Goal: Task Accomplishment & Management: Use online tool/utility

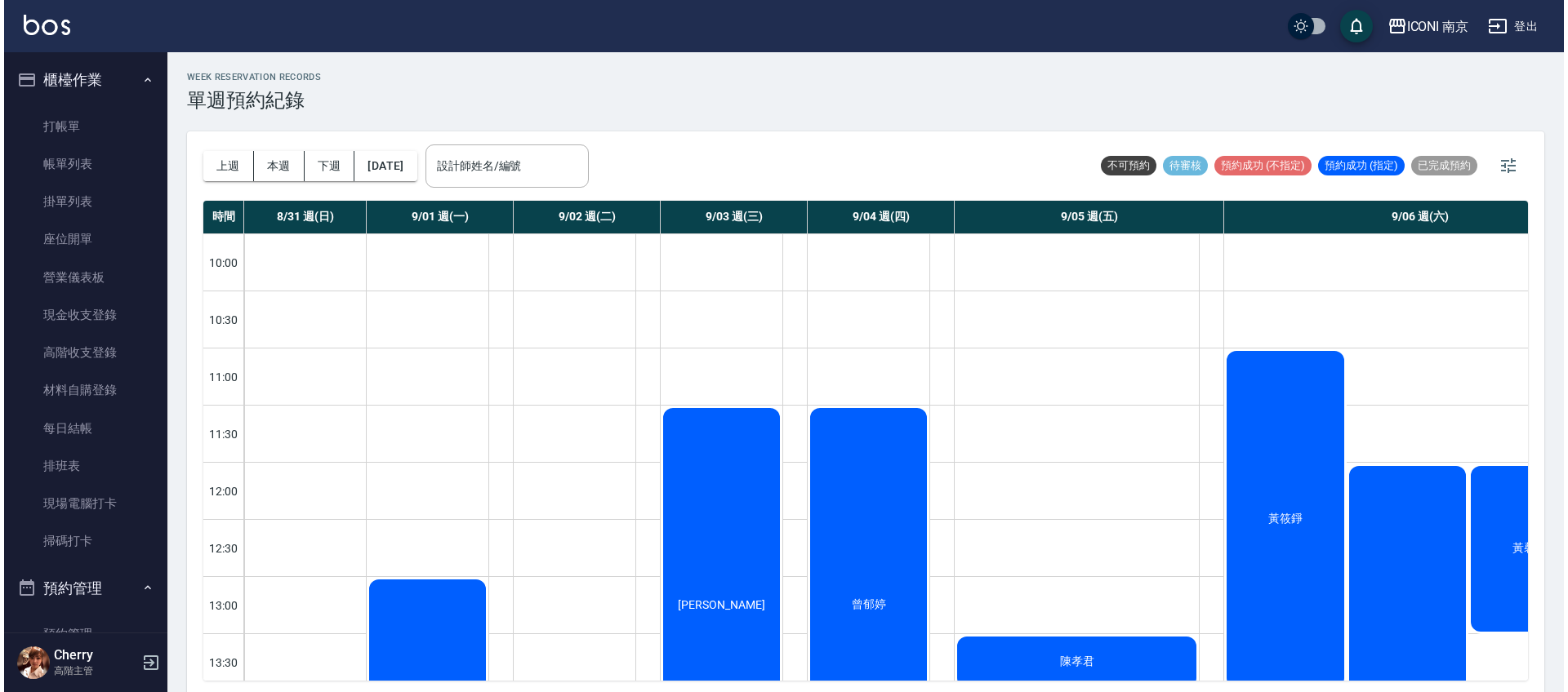
scroll to position [102, 88]
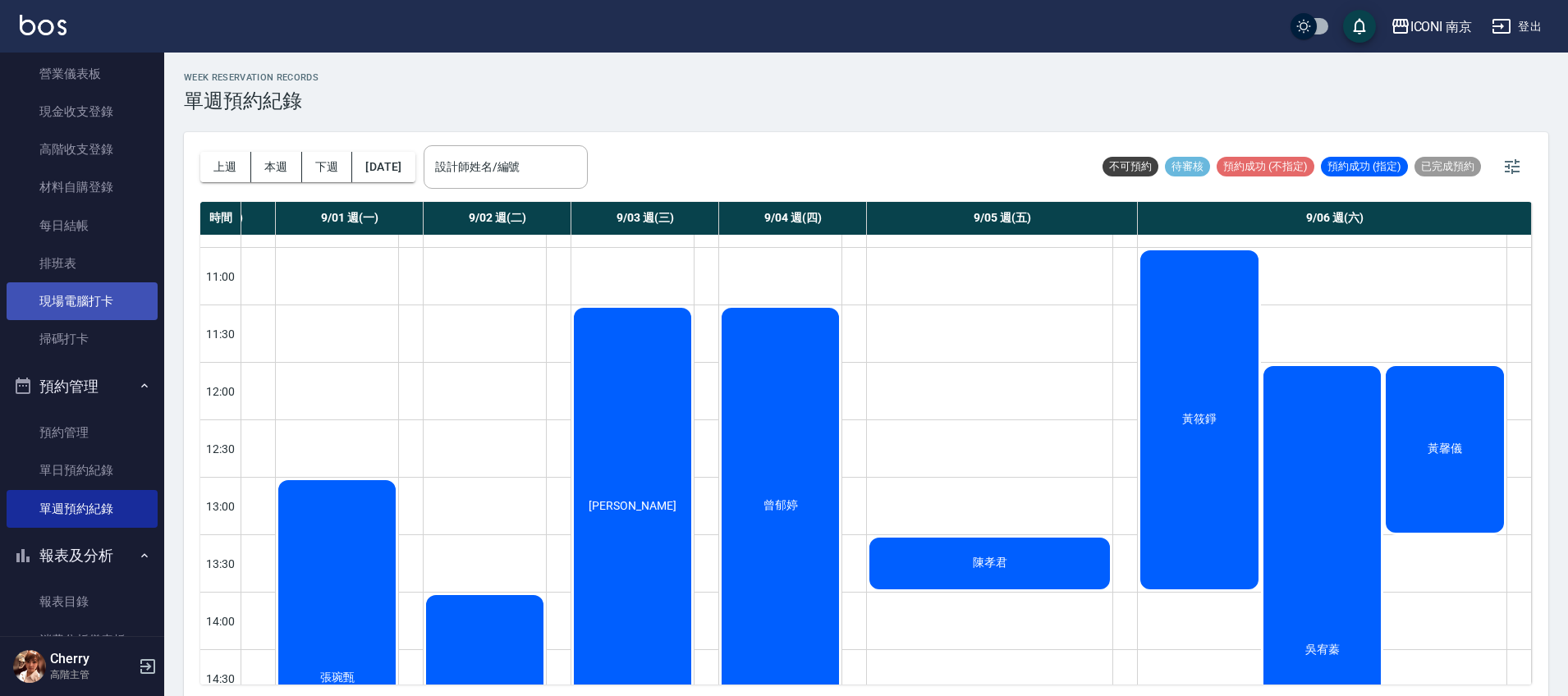
click at [79, 296] on link "現場電腦打卡" at bounding box center [82, 301] width 151 height 38
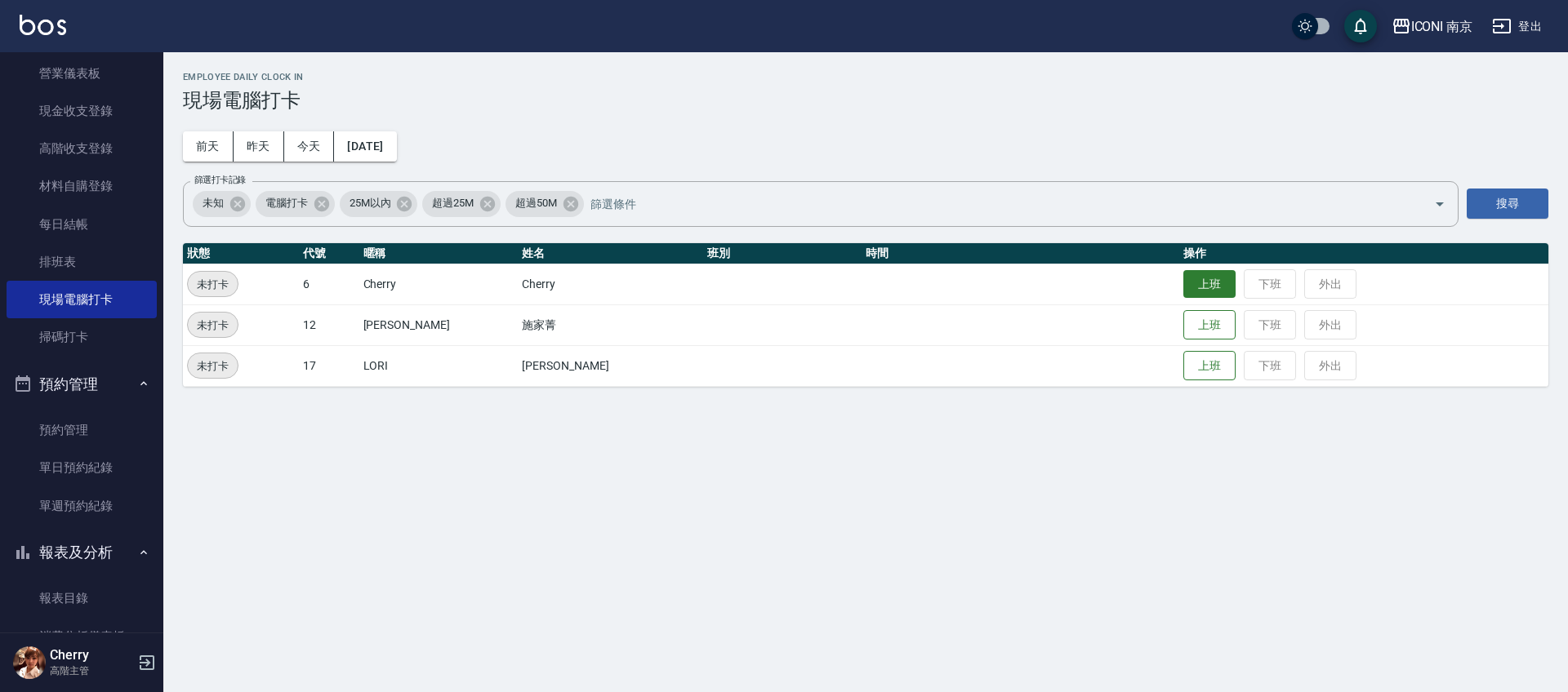
click at [1183, 292] on button "上班" at bounding box center [1209, 284] width 52 height 28
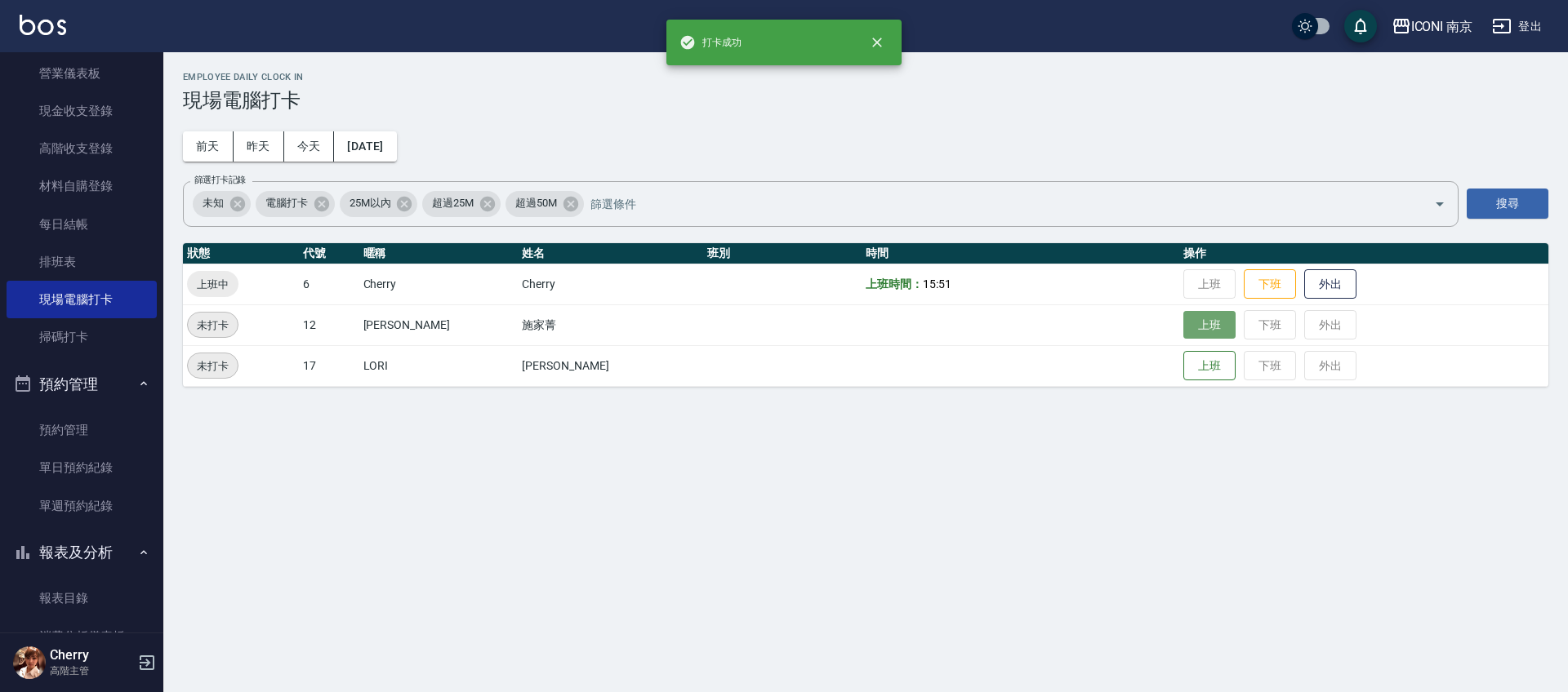
click at [1183, 336] on button "上班" at bounding box center [1209, 325] width 52 height 28
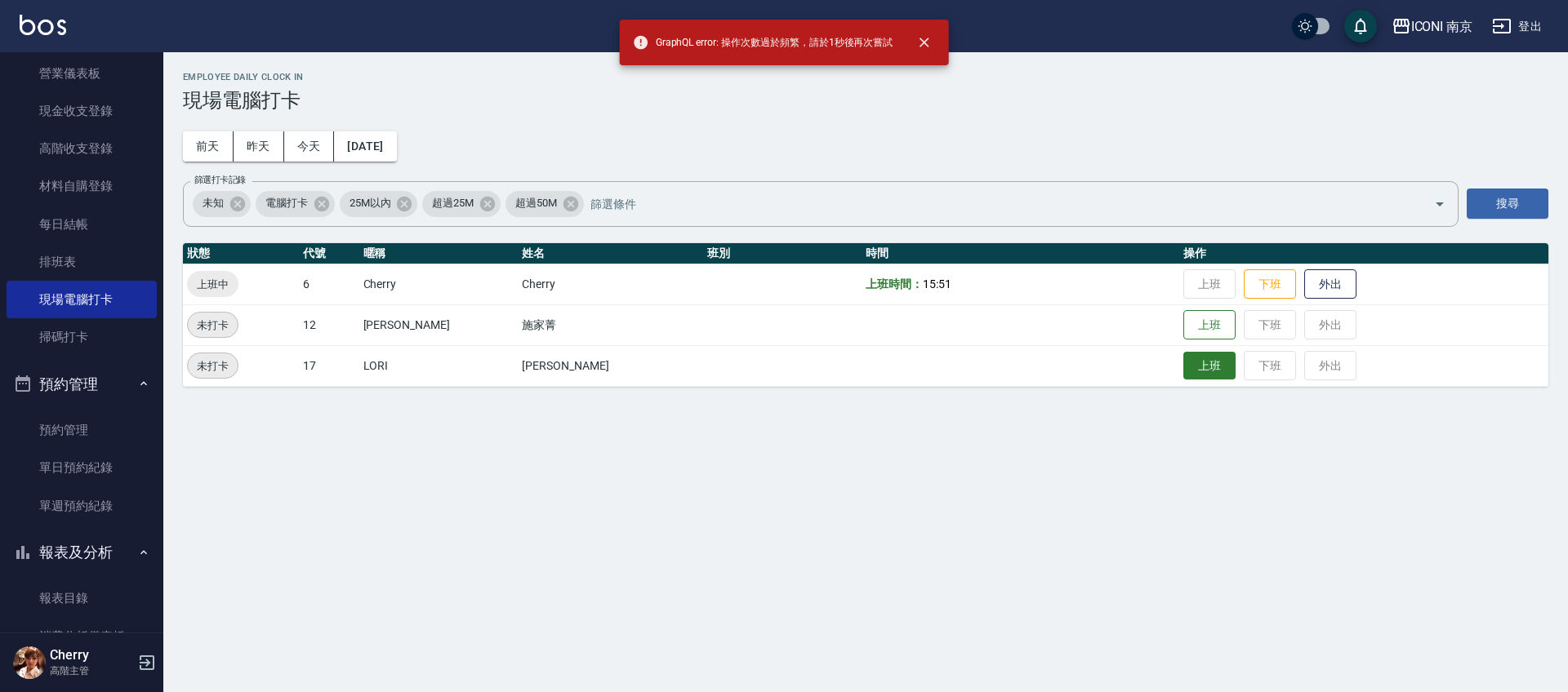
click at [1183, 359] on button "上班" at bounding box center [1209, 366] width 52 height 28
click at [1183, 336] on button "上班" at bounding box center [1209, 325] width 52 height 28
click at [1186, 375] on button "上班" at bounding box center [1209, 366] width 52 height 28
click at [1185, 366] on button "上班" at bounding box center [1209, 366] width 52 height 28
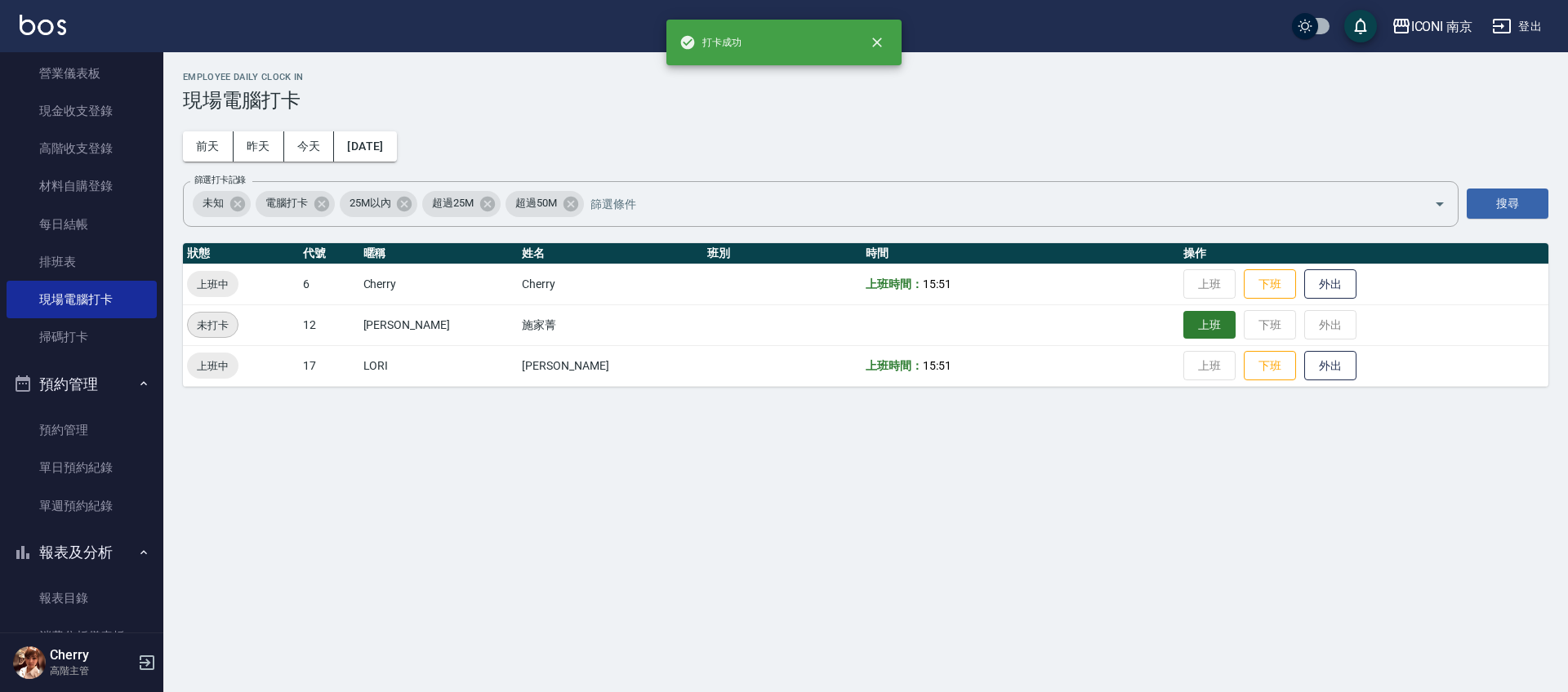
click at [1183, 316] on button "上班" at bounding box center [1209, 325] width 52 height 28
click at [921, 470] on div "Employee Daily Clock In 現場電腦打卡 [DATE] [DATE] [DATE] [DATE] 篩選打卡記錄 未知 電腦打卡 25M以內…" at bounding box center [784, 346] width 1568 height 692
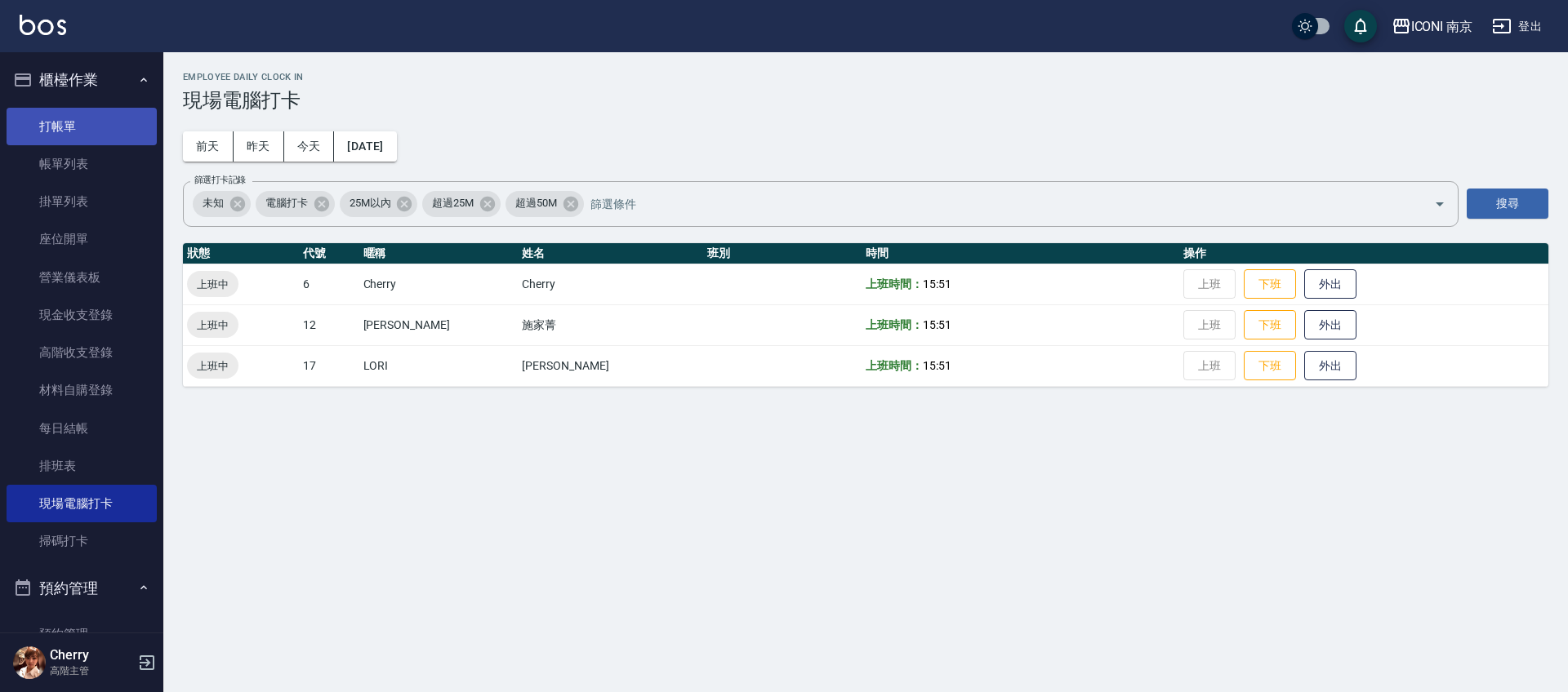
click at [54, 131] on link "打帳單" at bounding box center [81, 126] width 150 height 38
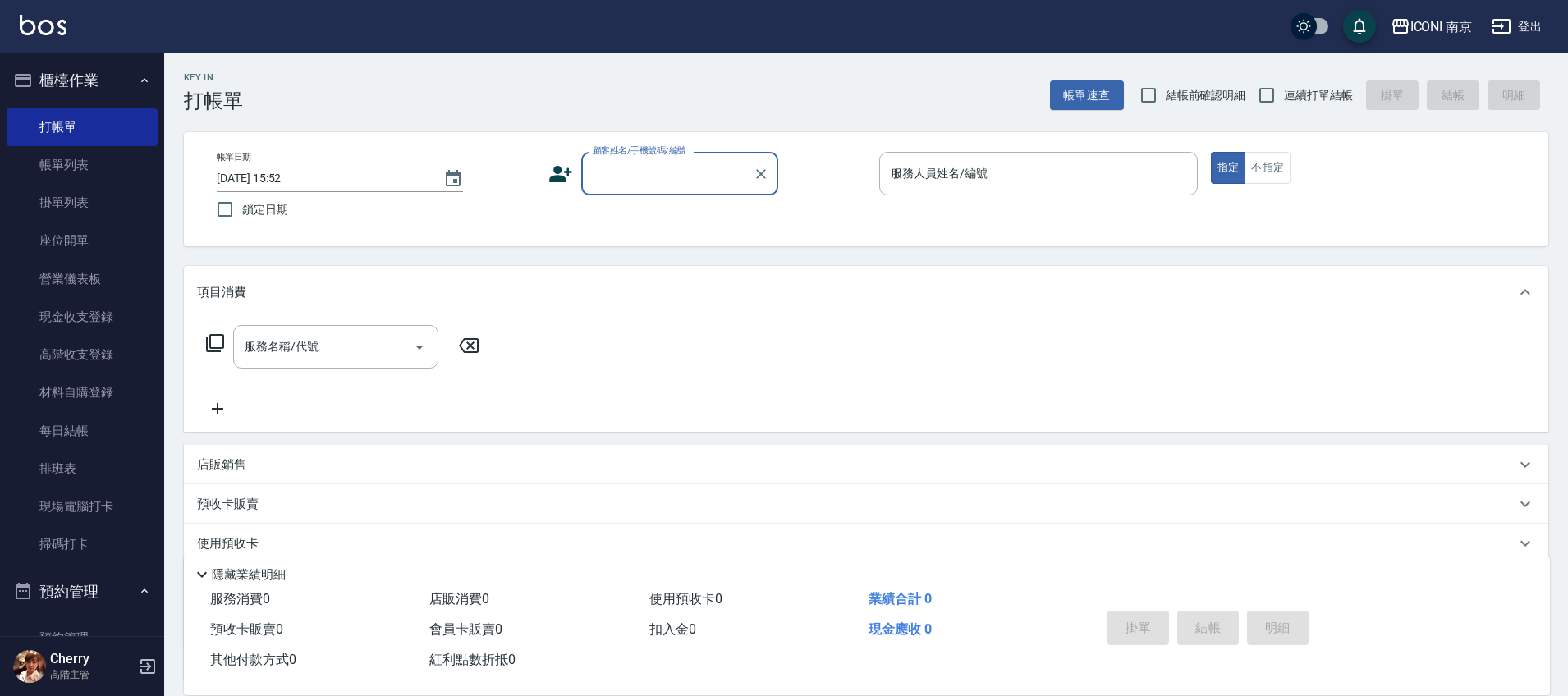
click at [647, 153] on label "顧客姓名/手機號碼/編號" at bounding box center [639, 151] width 93 height 13
click at [647, 159] on input "顧客姓名/手機號碼/編號" at bounding box center [667, 173] width 157 height 29
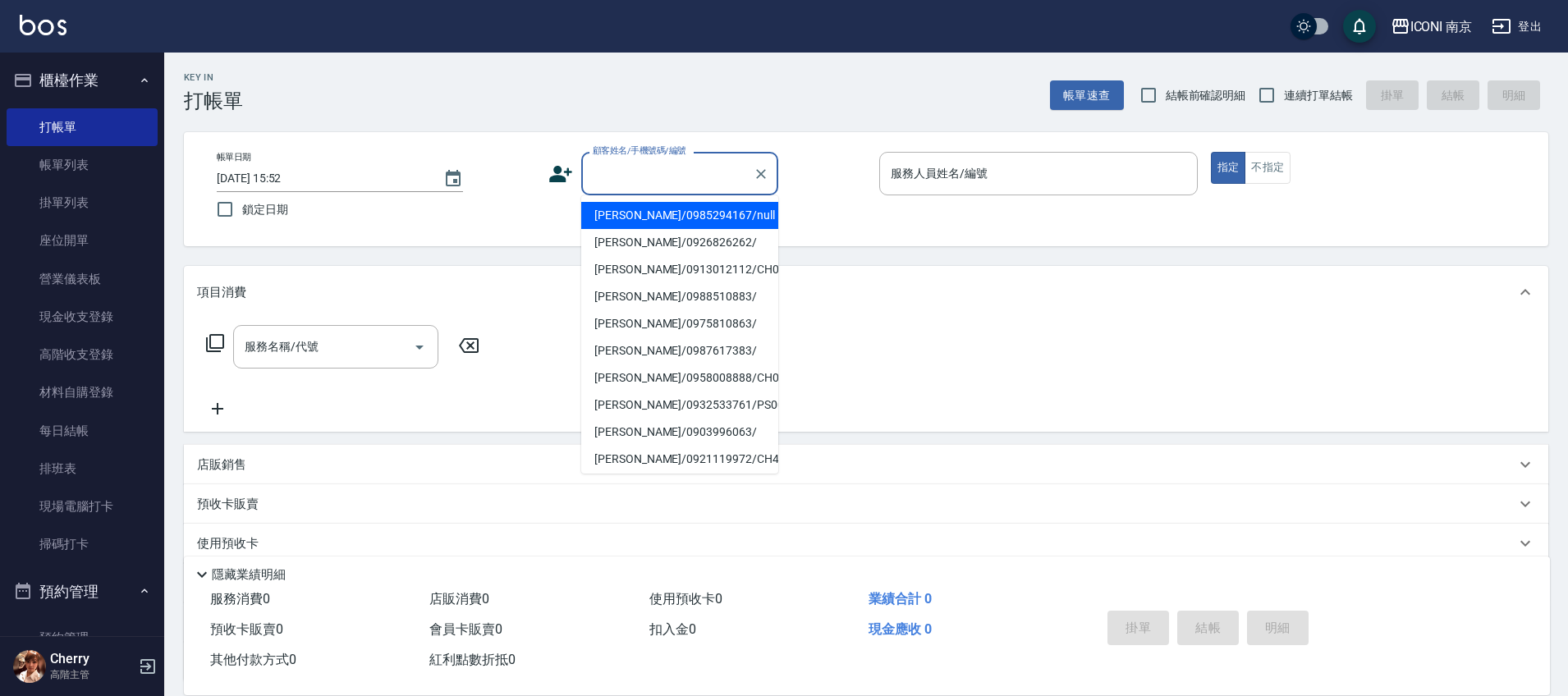
click at [650, 167] on input "顧客姓名/手機號碼/編號" at bounding box center [667, 173] width 157 height 29
click at [701, 215] on li "[PERSON_NAME]/0932533761/PS0041" at bounding box center [680, 215] width 197 height 27
type input "[PERSON_NAME]/0932533761/PS0041"
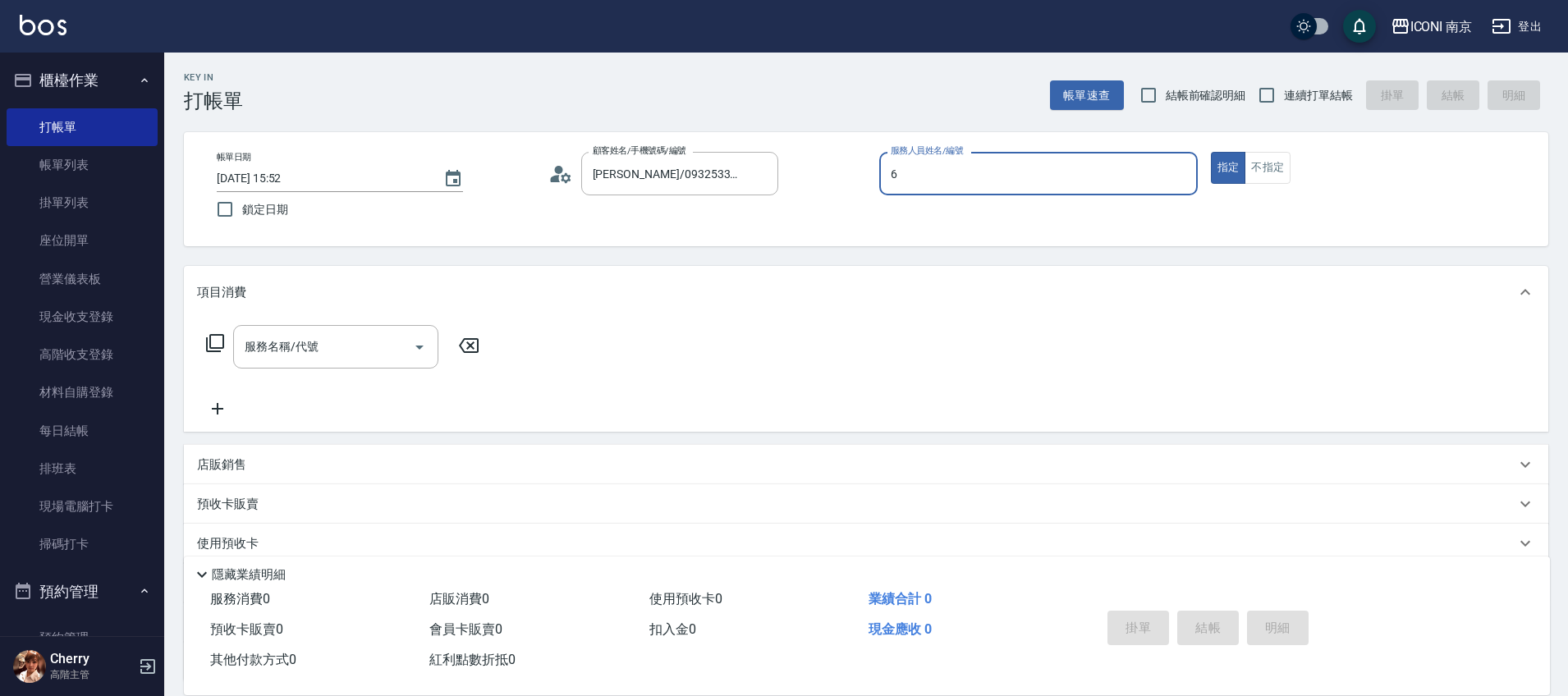
type input "6"
type button "true"
type input "Cherry-6"
drag, startPoint x: 1281, startPoint y: 74, endPoint x: 1284, endPoint y: 92, distance: 18.2
click at [1281, 76] on div "Key In 打帳單 帳單速查 結帳前確認明細 連續打單結帳 掛單 結帳 明細" at bounding box center [856, 82] width 1385 height 60
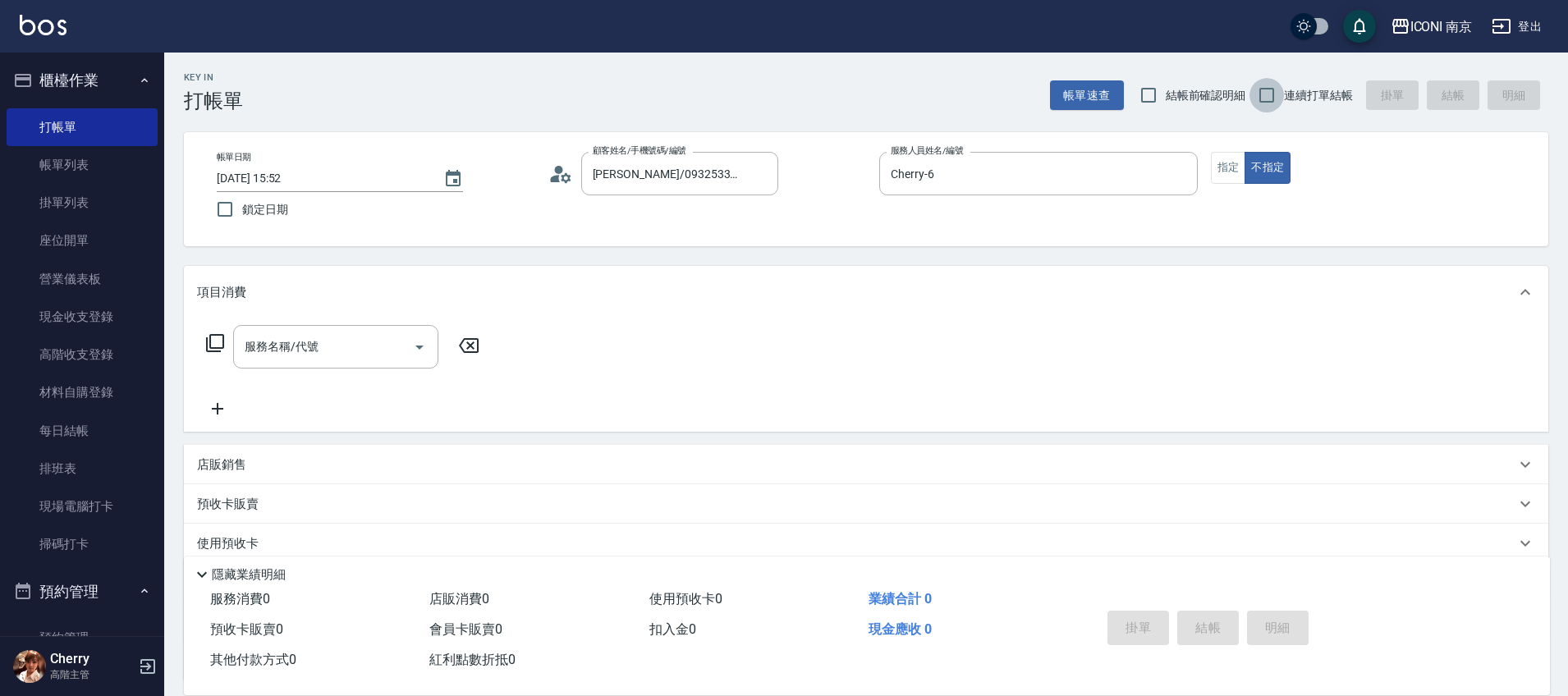
click at [1284, 92] on input "連續打單結帳" at bounding box center [1267, 95] width 35 height 35
checkbox input "true"
click at [215, 345] on icon at bounding box center [215, 343] width 19 height 19
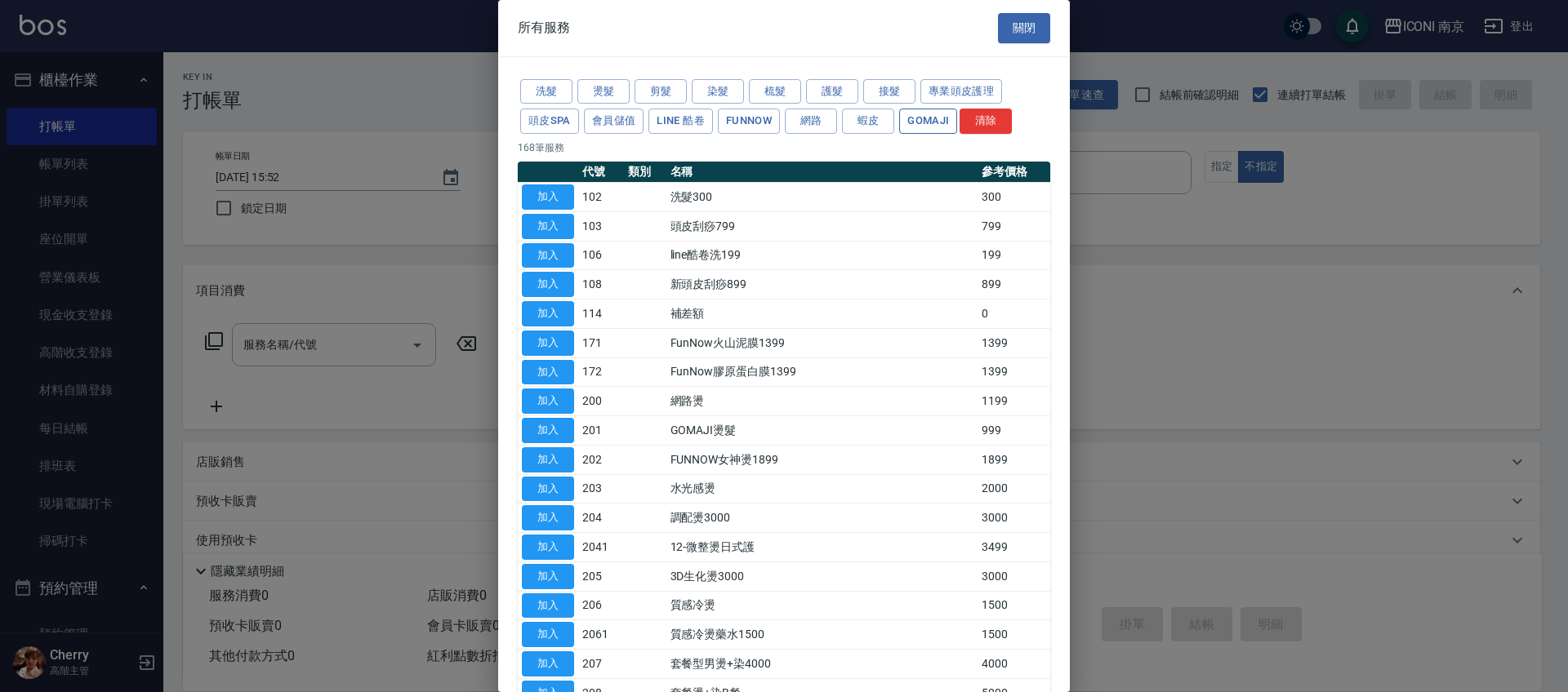
click at [925, 123] on button "Gomaji" at bounding box center [928, 121] width 58 height 25
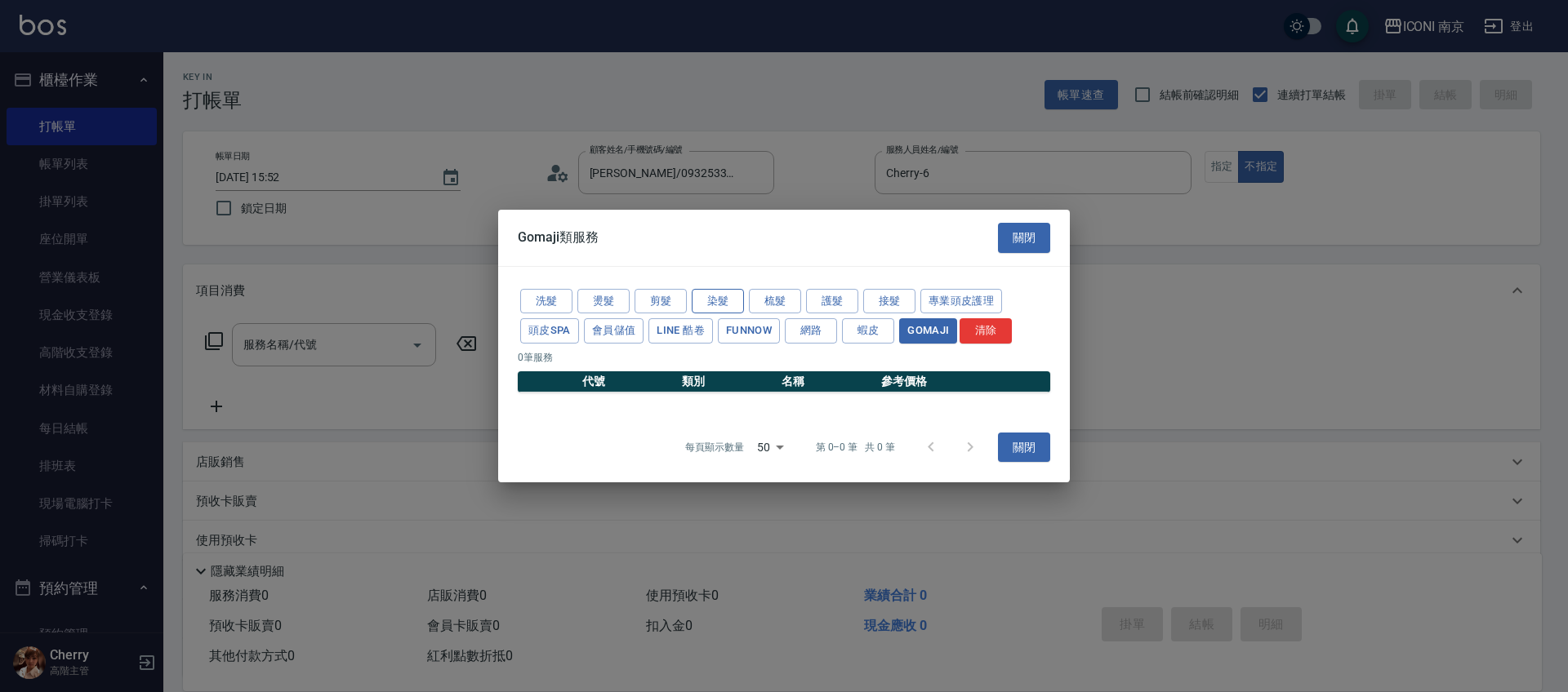
click at [712, 306] on button "染髮" at bounding box center [717, 300] width 52 height 25
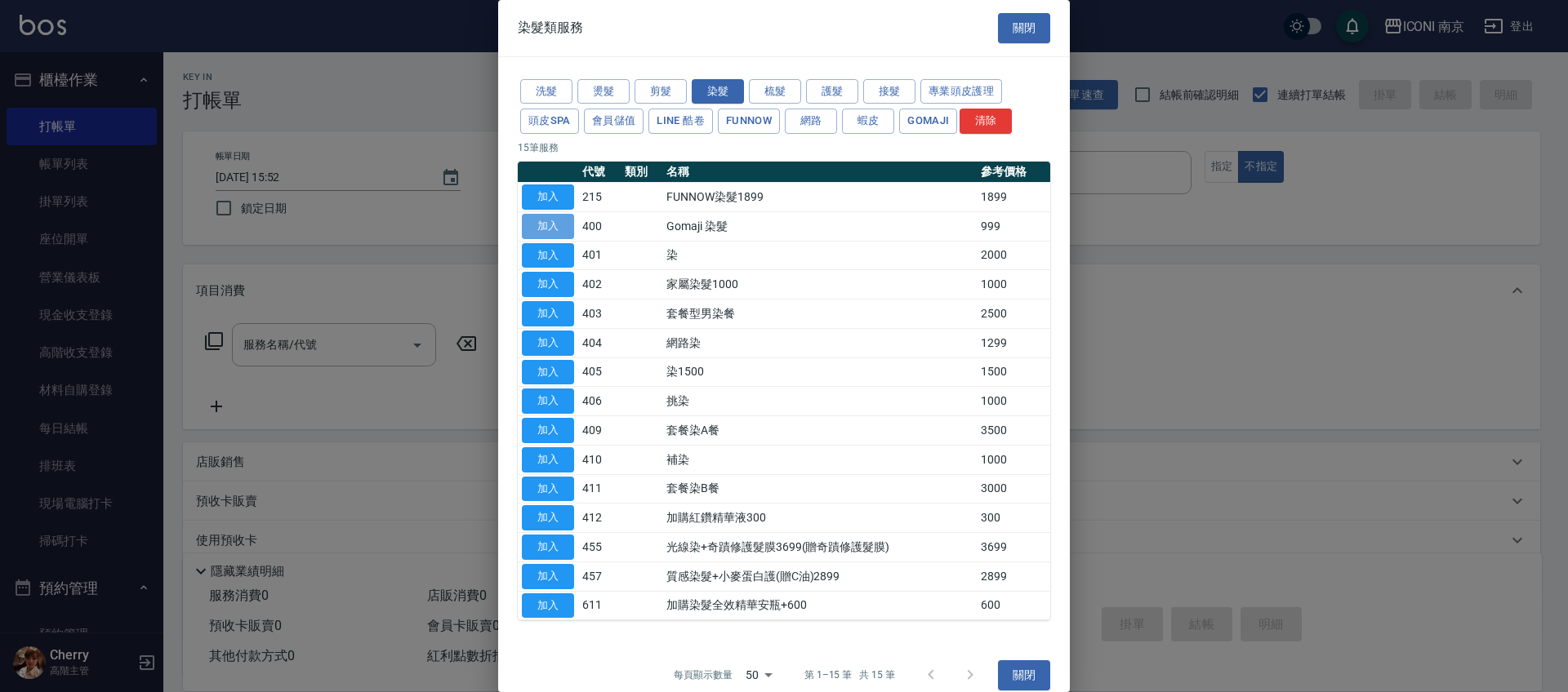
click at [565, 224] on button "加入" at bounding box center [548, 227] width 52 height 25
type input "Gomaji 染髮(400)"
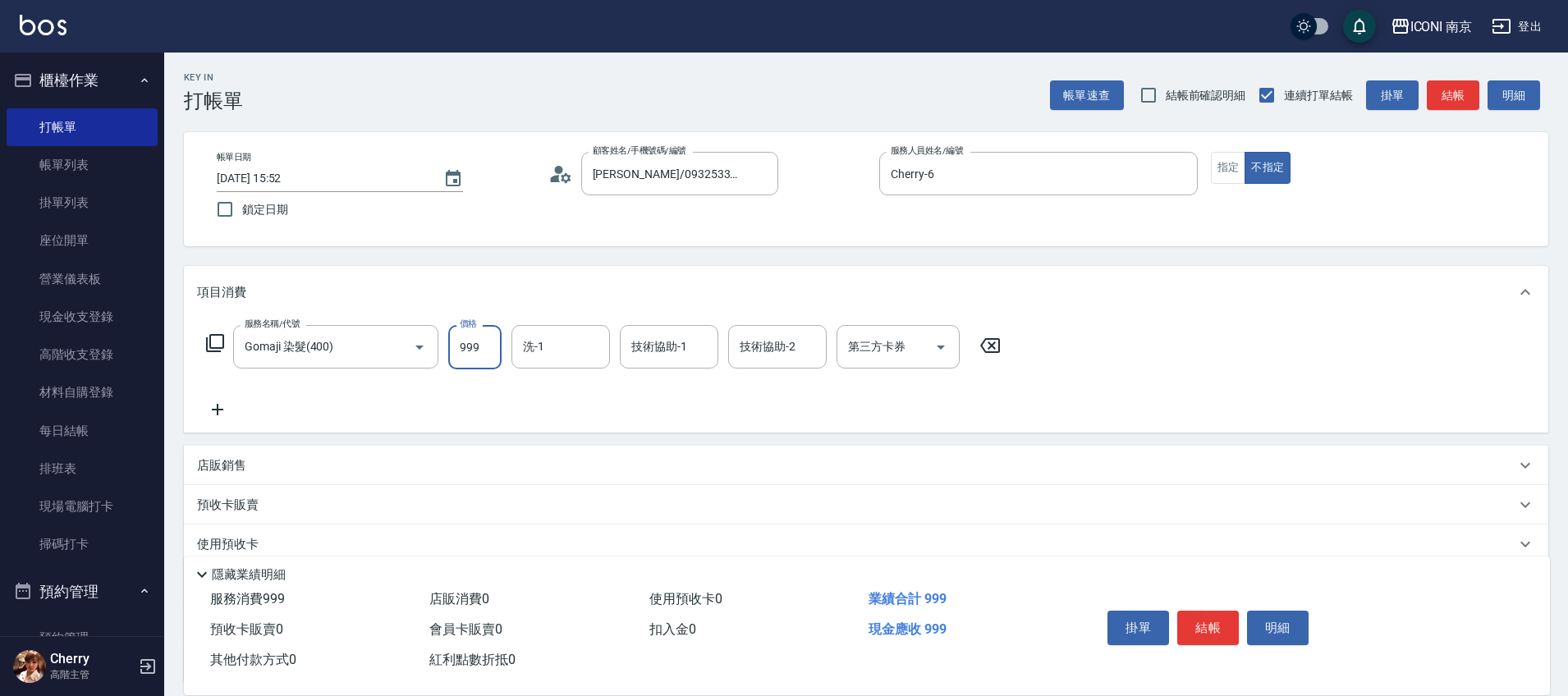
click at [471, 353] on input "999" at bounding box center [475, 347] width 53 height 45
type input "1079"
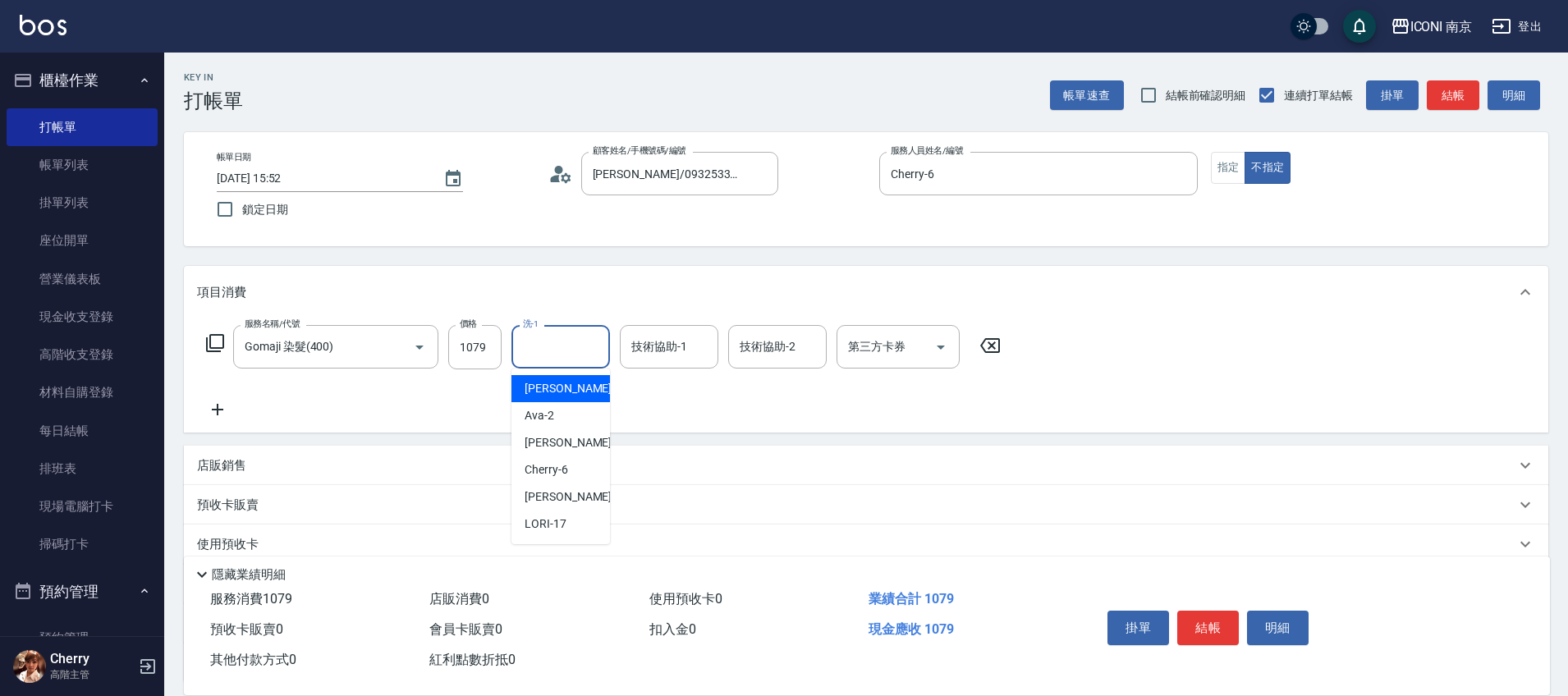
click at [563, 336] on input "洗-1" at bounding box center [561, 347] width 84 height 29
click at [203, 345] on div "服務名稱/代號 Gomaji 染髮(400) 服務名稱/代號 價格 1079 價格 洗-1 洗-1 技術協助-1 技術協助-1 技術協助-2 技術協助-2 第…" at bounding box center [603, 347] width 814 height 45
click at [210, 343] on icon at bounding box center [215, 343] width 18 height 18
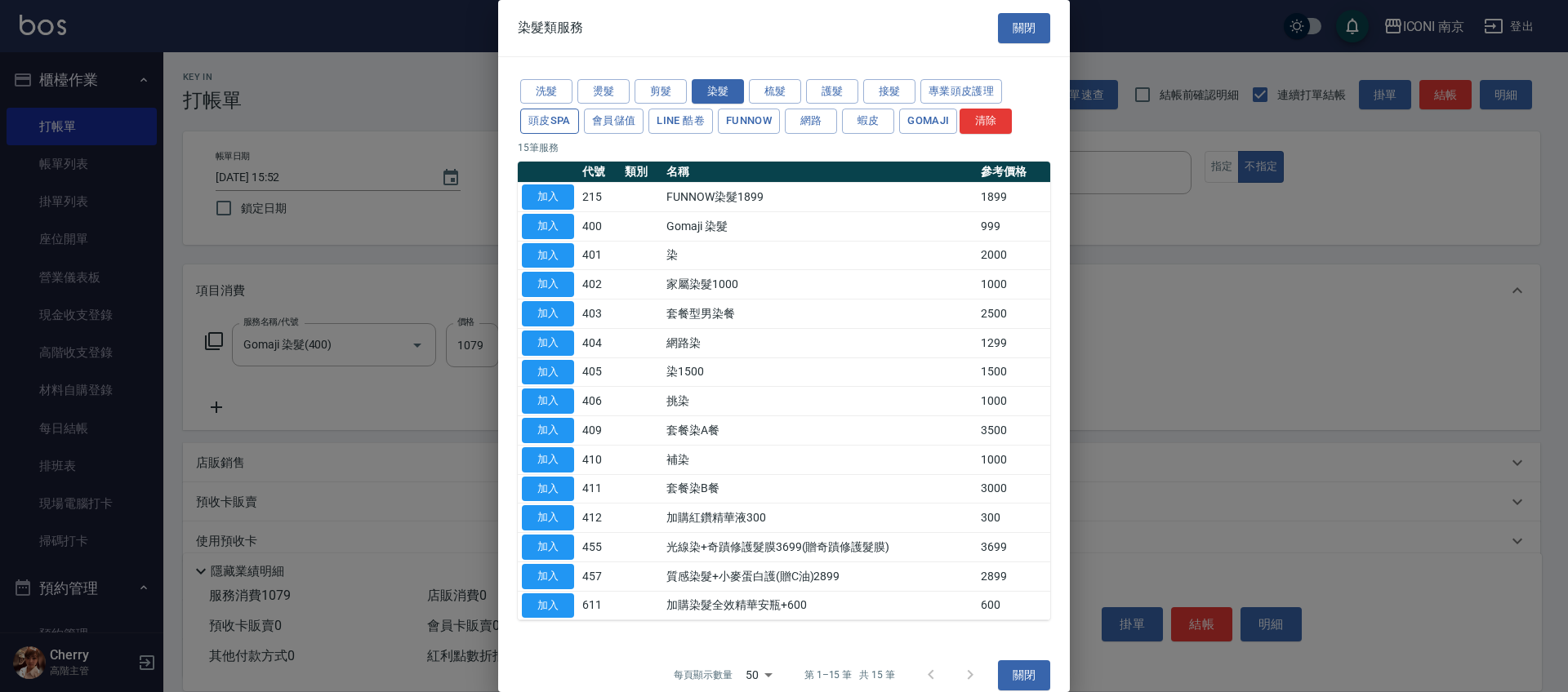
click at [552, 112] on button "頭皮SPA" at bounding box center [549, 121] width 59 height 25
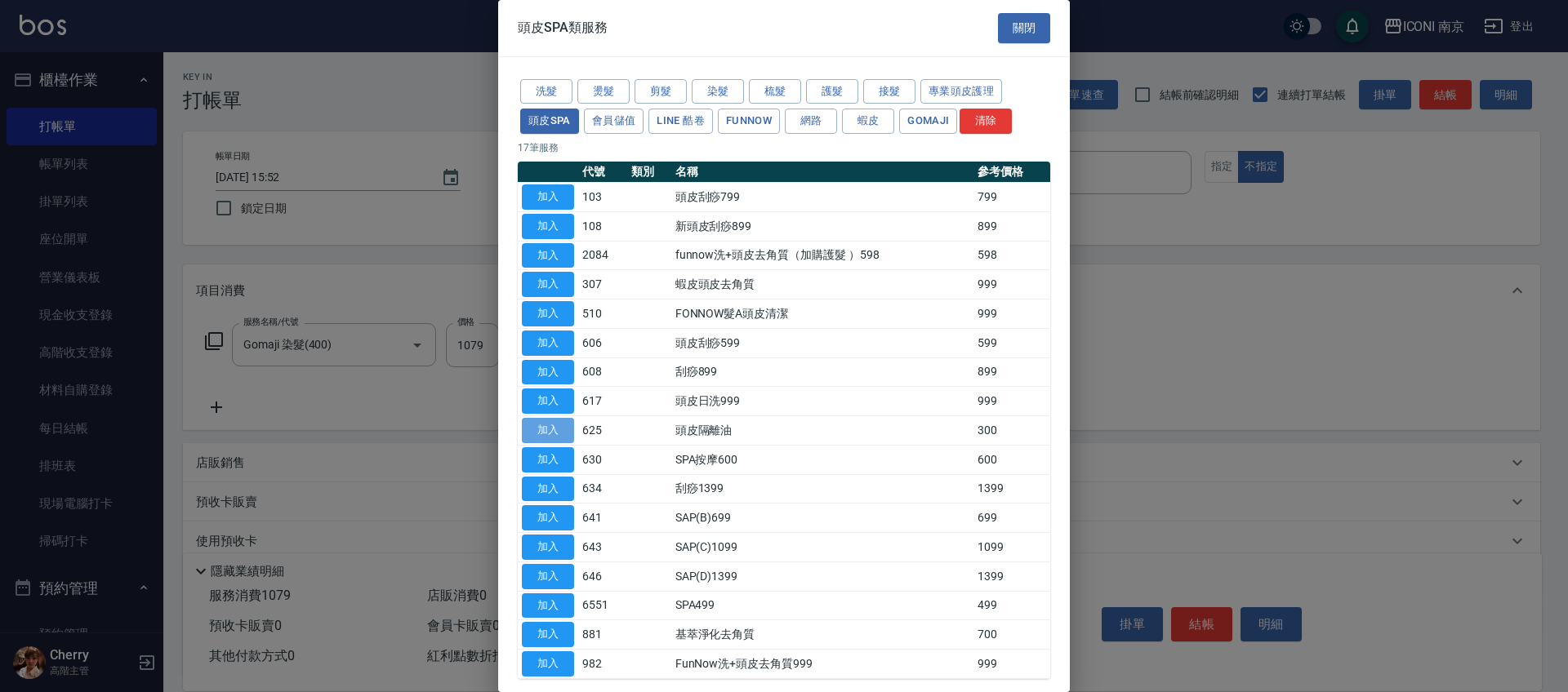
click at [552, 423] on button "加入" at bounding box center [548, 430] width 52 height 25
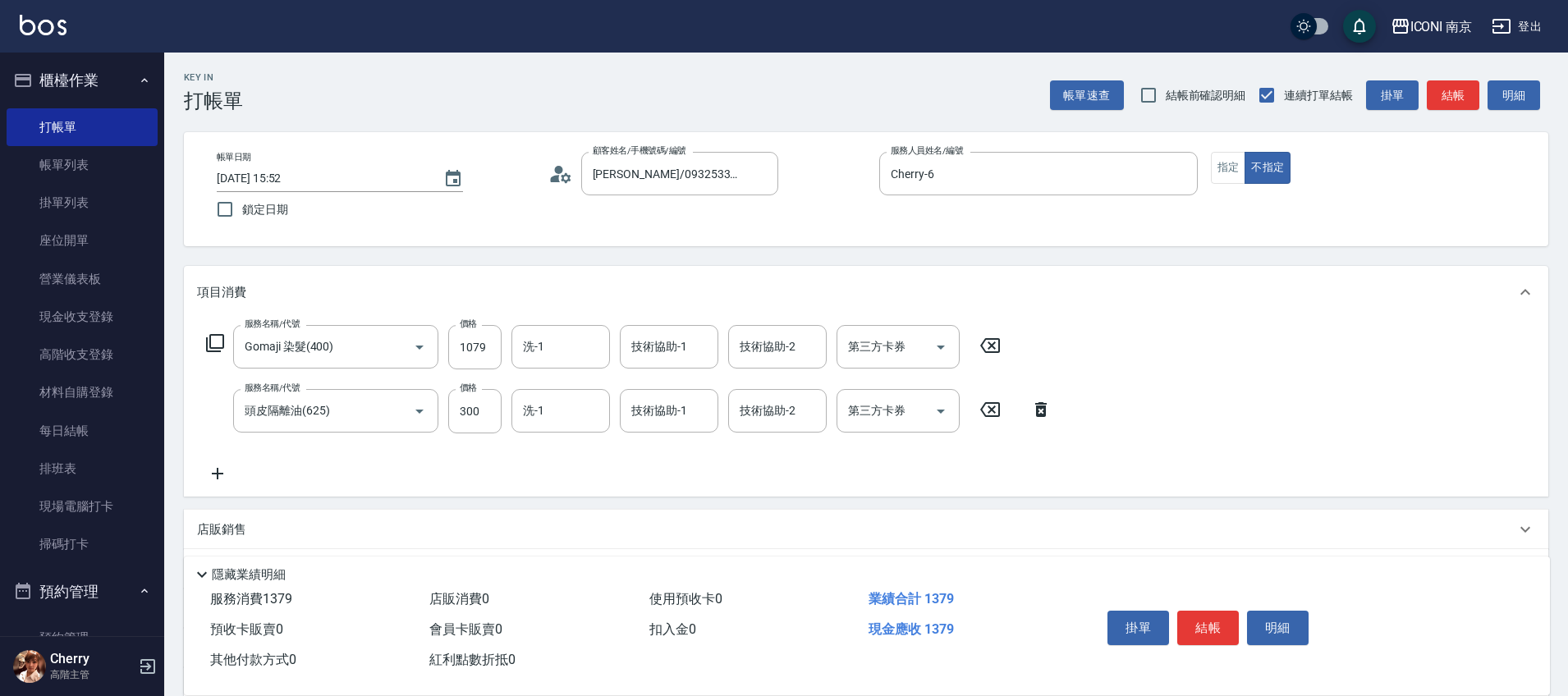
click at [502, 409] on div "服務名稱/代號 頭皮隔離油(625) 服務名稱/代號 價格 300 價格 洗-1 洗-1 技術協助-1 技術協助-1 技術協助-2 技術協助-2 第三方卡券 …" at bounding box center [629, 411] width 864 height 45
click at [486, 408] on input "300" at bounding box center [475, 411] width 53 height 45
type input "500"
click at [937, 348] on icon "Open" at bounding box center [940, 347] width 19 height 19
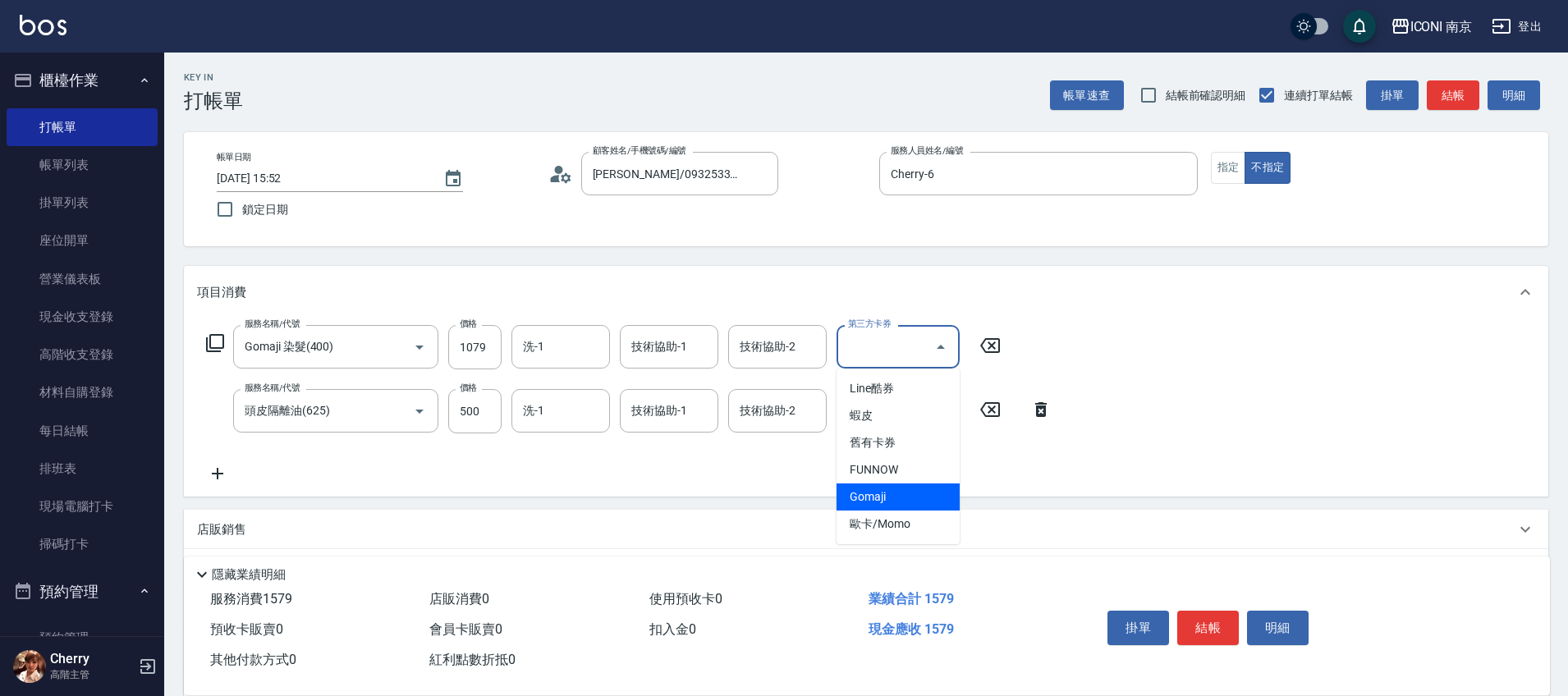
click at [890, 499] on span "Gomaji" at bounding box center [898, 497] width 123 height 27
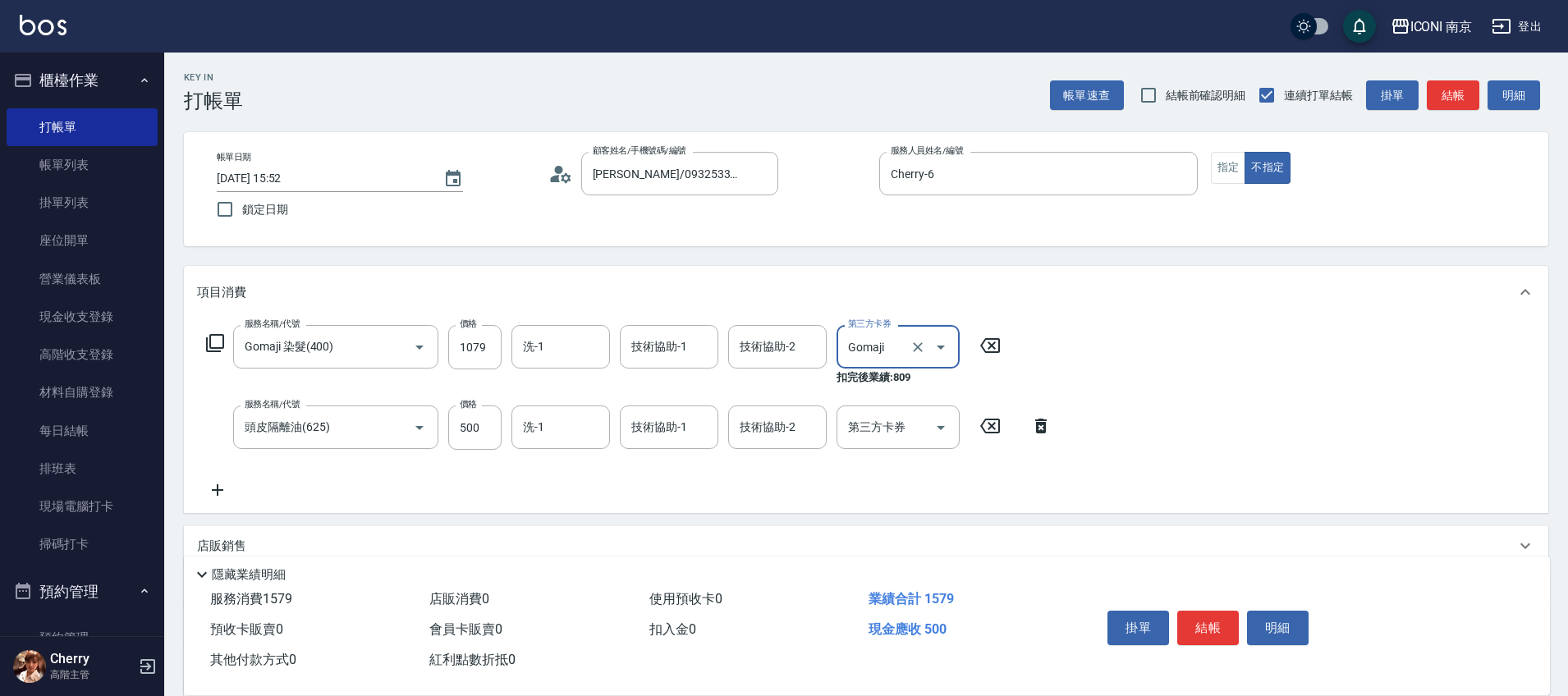
type input "Gomaji"
click at [1209, 624] on button "結帳" at bounding box center [1208, 628] width 61 height 35
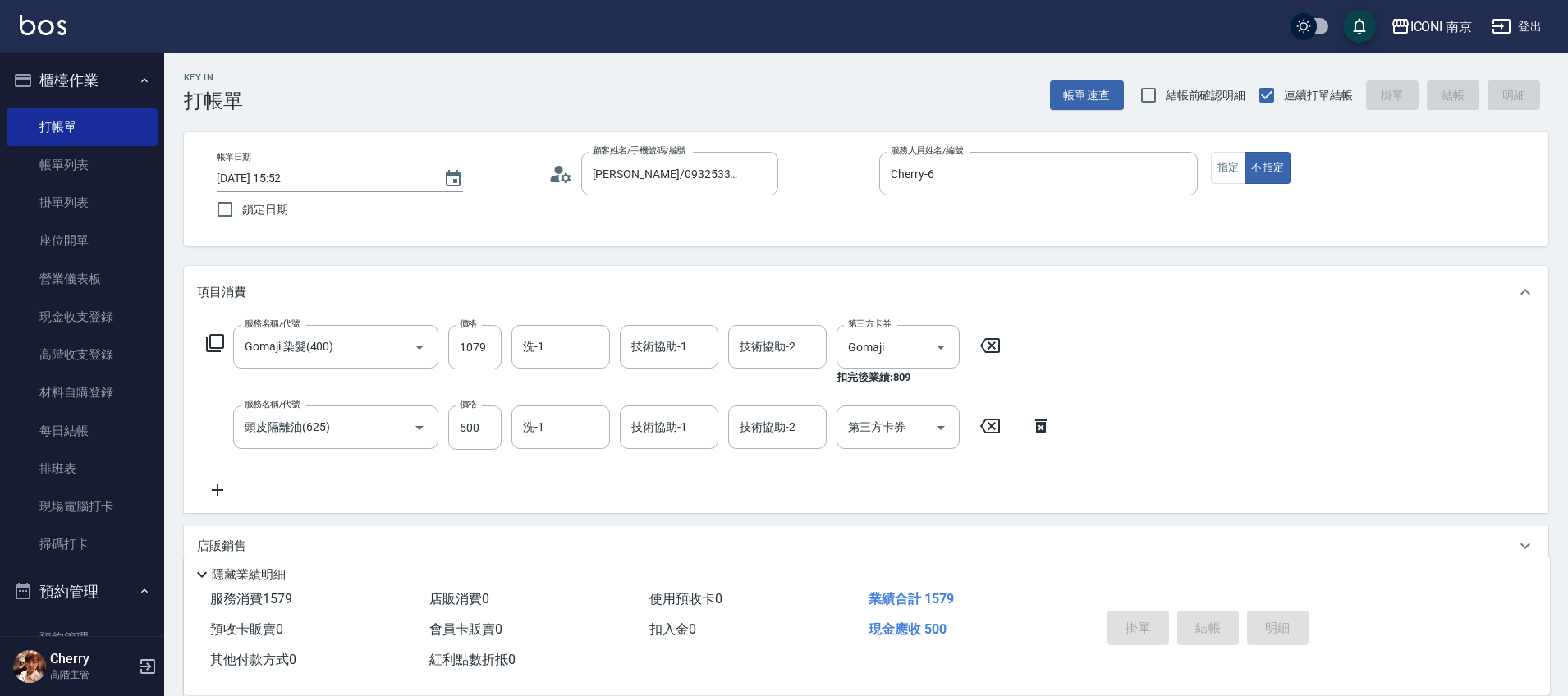
type input "[DATE] 15:53"
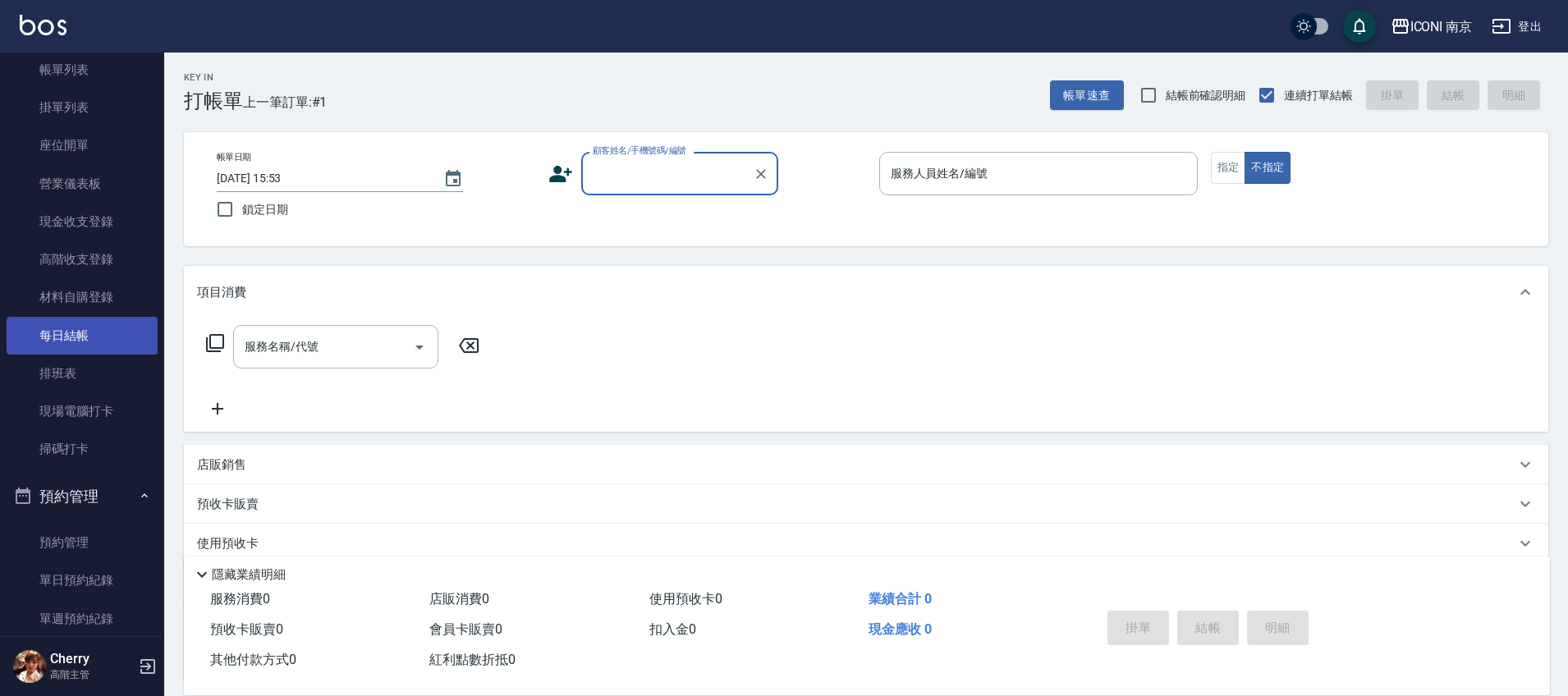
scroll to position [308, 0]
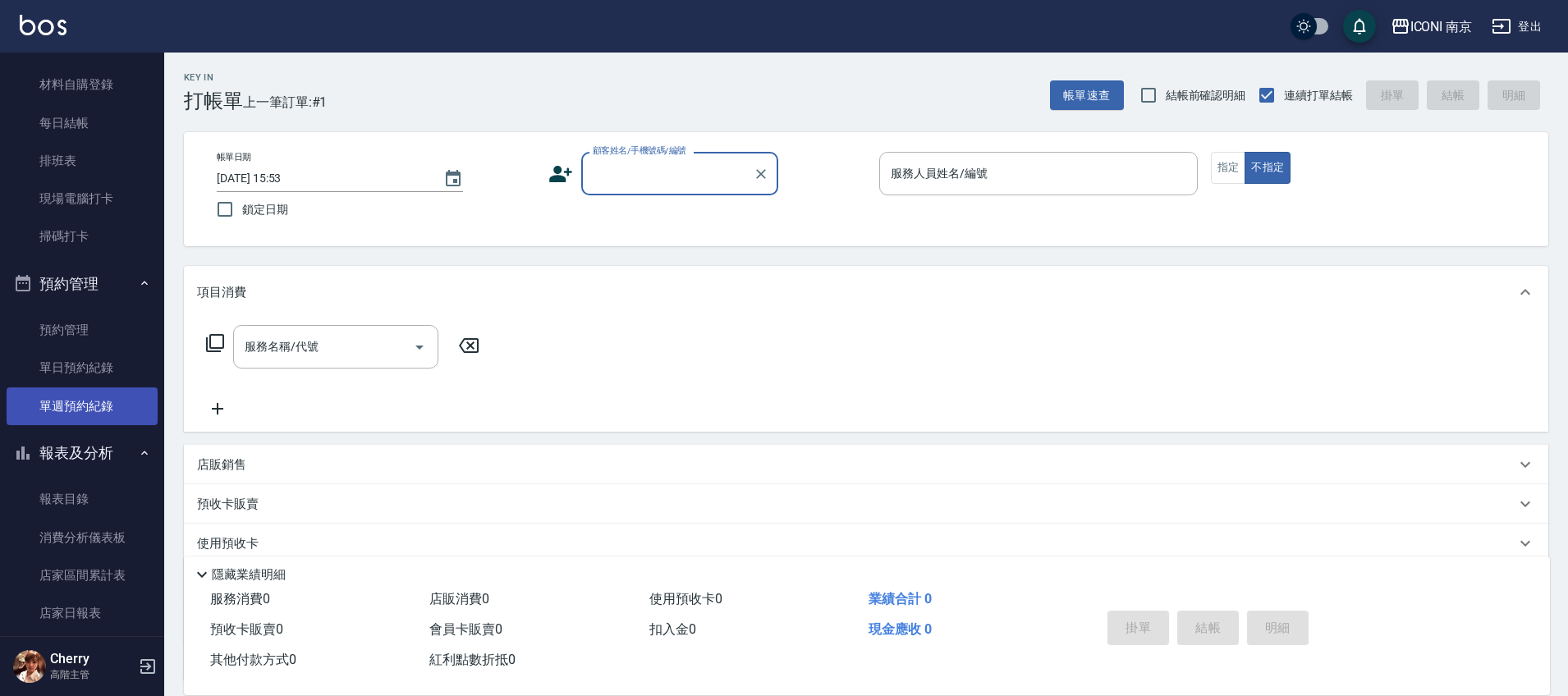
click at [72, 397] on link "單週預約紀錄" at bounding box center [82, 406] width 151 height 38
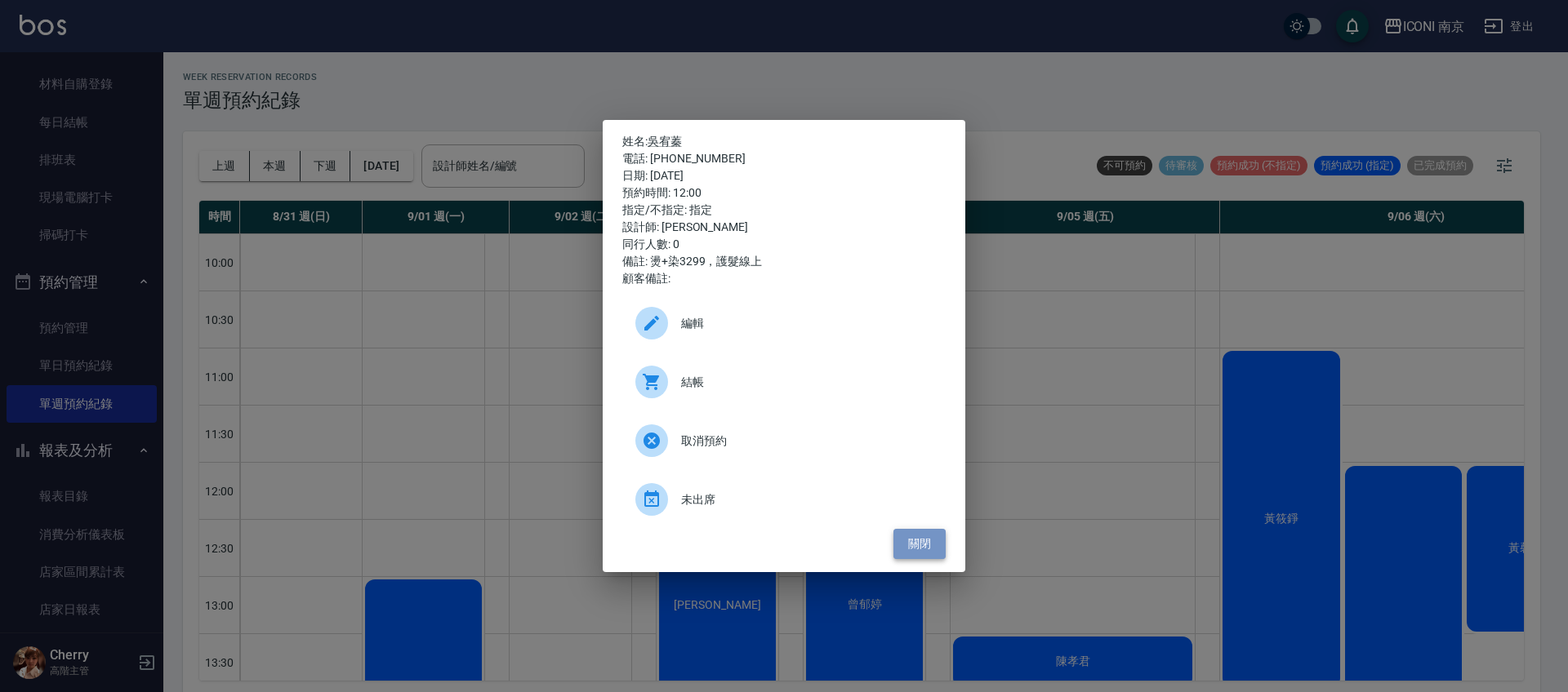
click at [919, 548] on button "關閉" at bounding box center [919, 544] width 52 height 30
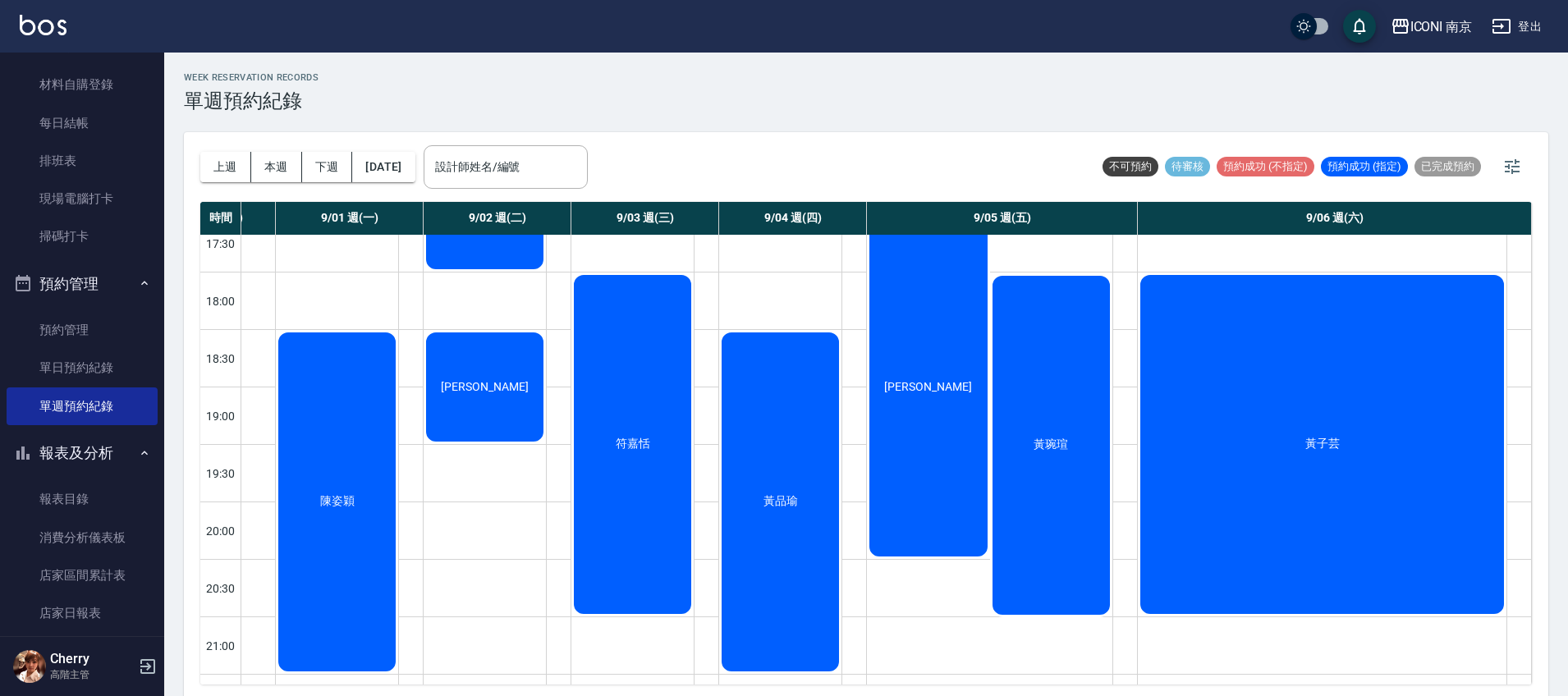
scroll to position [948, 97]
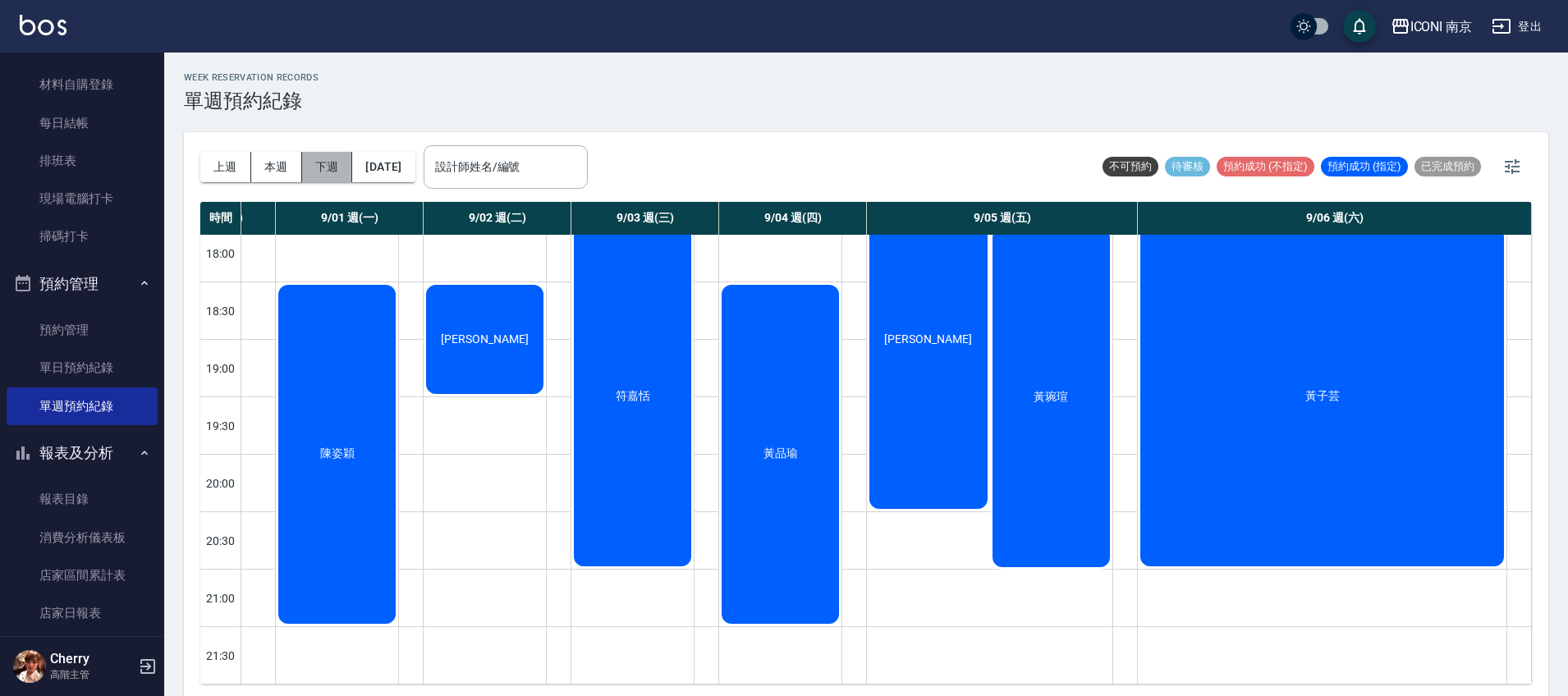
click at [322, 173] on button "下週" at bounding box center [327, 167] width 50 height 30
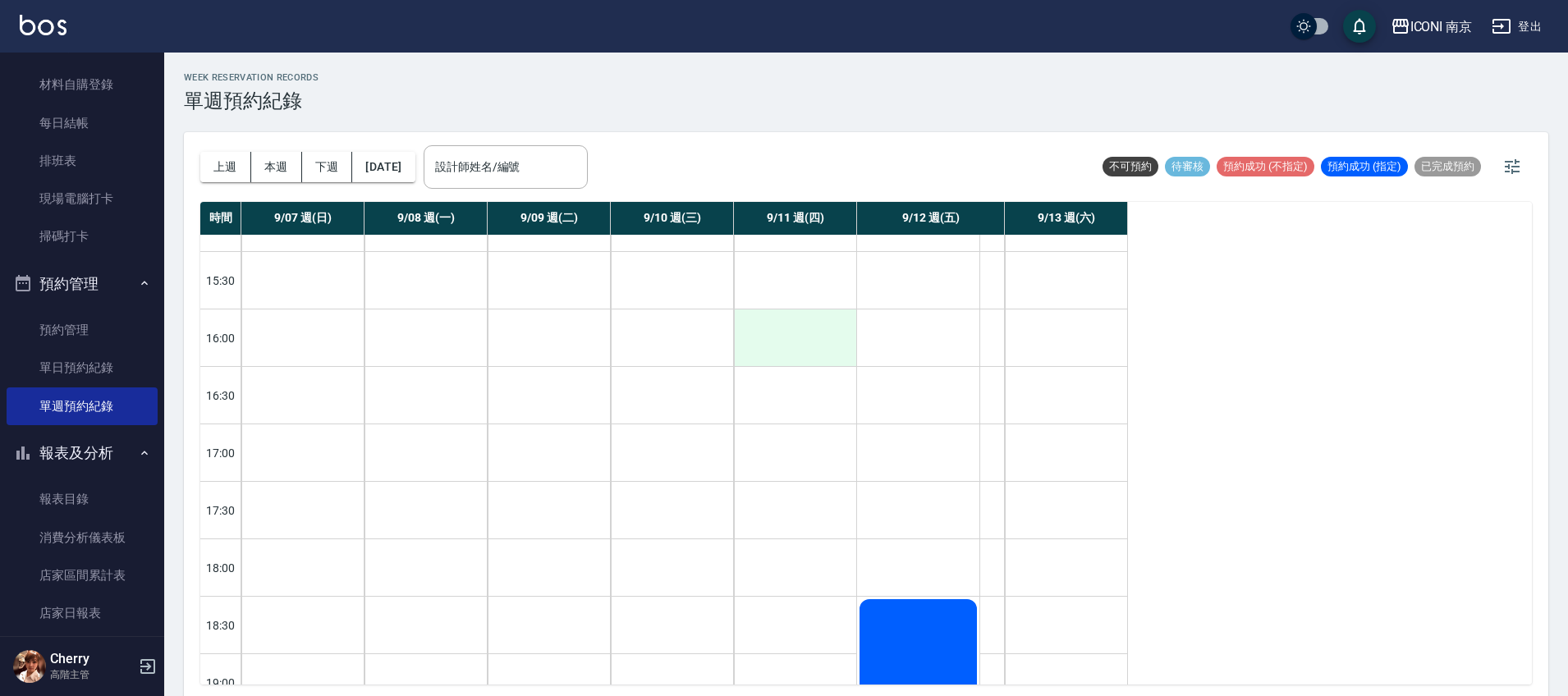
scroll to position [832, 0]
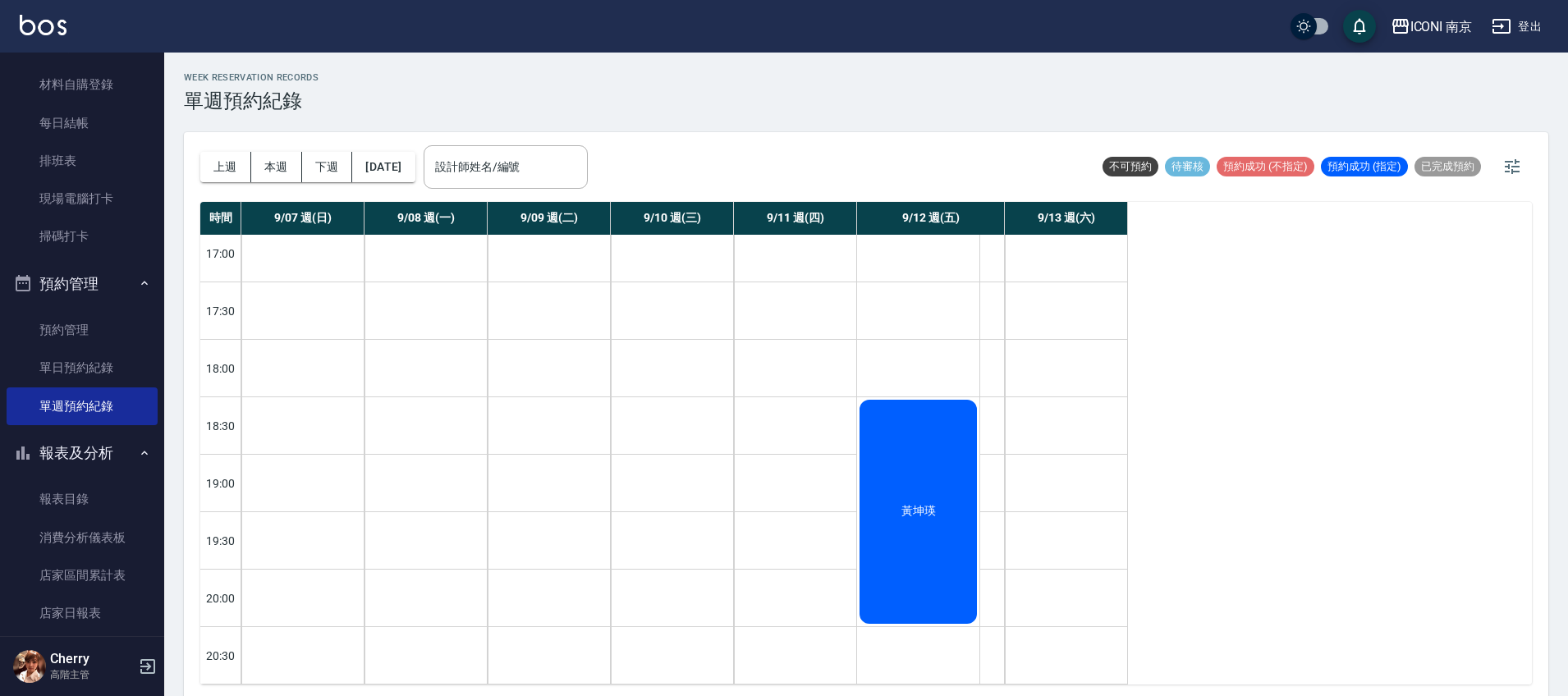
click at [1313, 318] on div "時間 9/07 週(日) 9/08 週(一) 9/09 週(二) 9/10 週(三) 9/11 週(四) 9/12 週(五) 9/13 週(六) 10:00 …" at bounding box center [866, 444] width 1331 height 483
click at [1329, 491] on div "時間 9/07 週(日) 9/08 週(一) 9/09 週(二) 9/10 週(三) 9/11 週(四) 9/12 週(五) 9/13 週(六) 10:00 …" at bounding box center [866, 444] width 1331 height 483
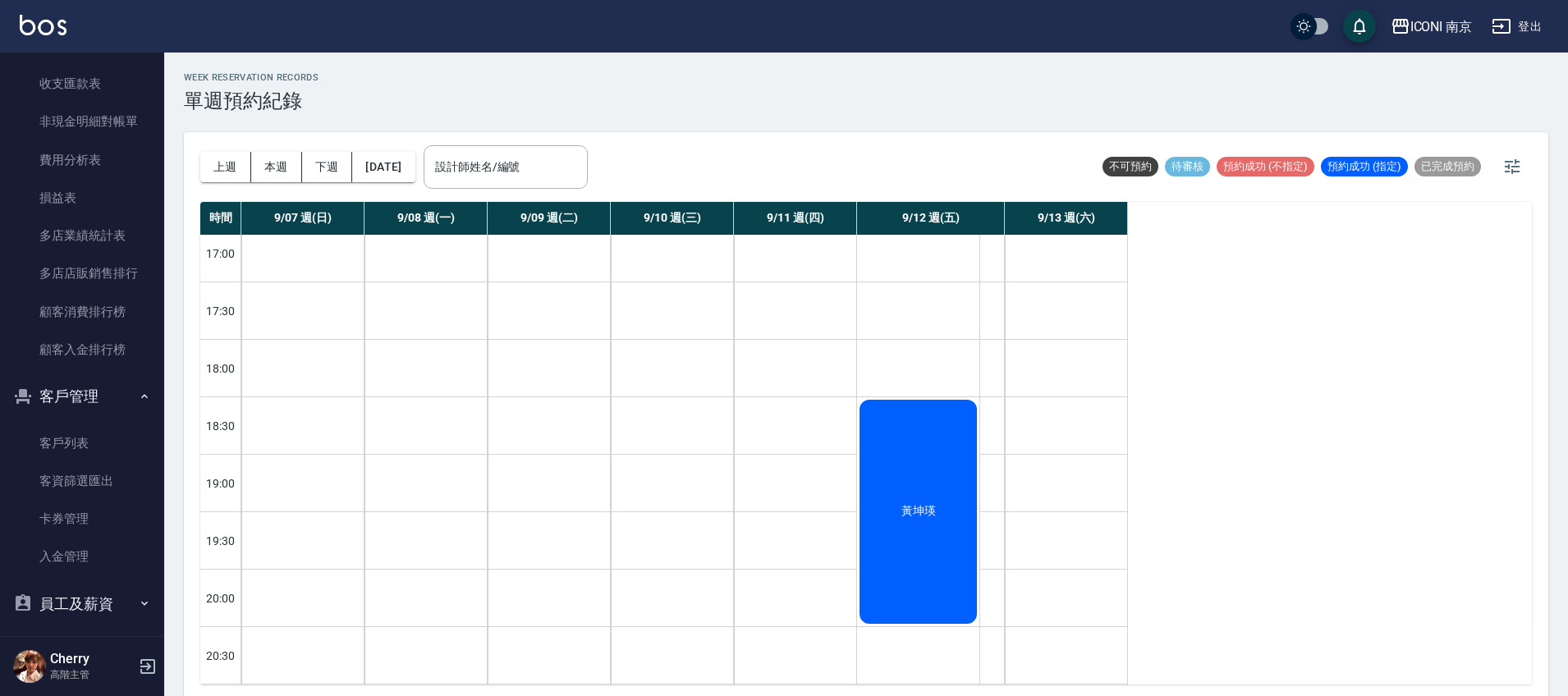
scroll to position [2229, 0]
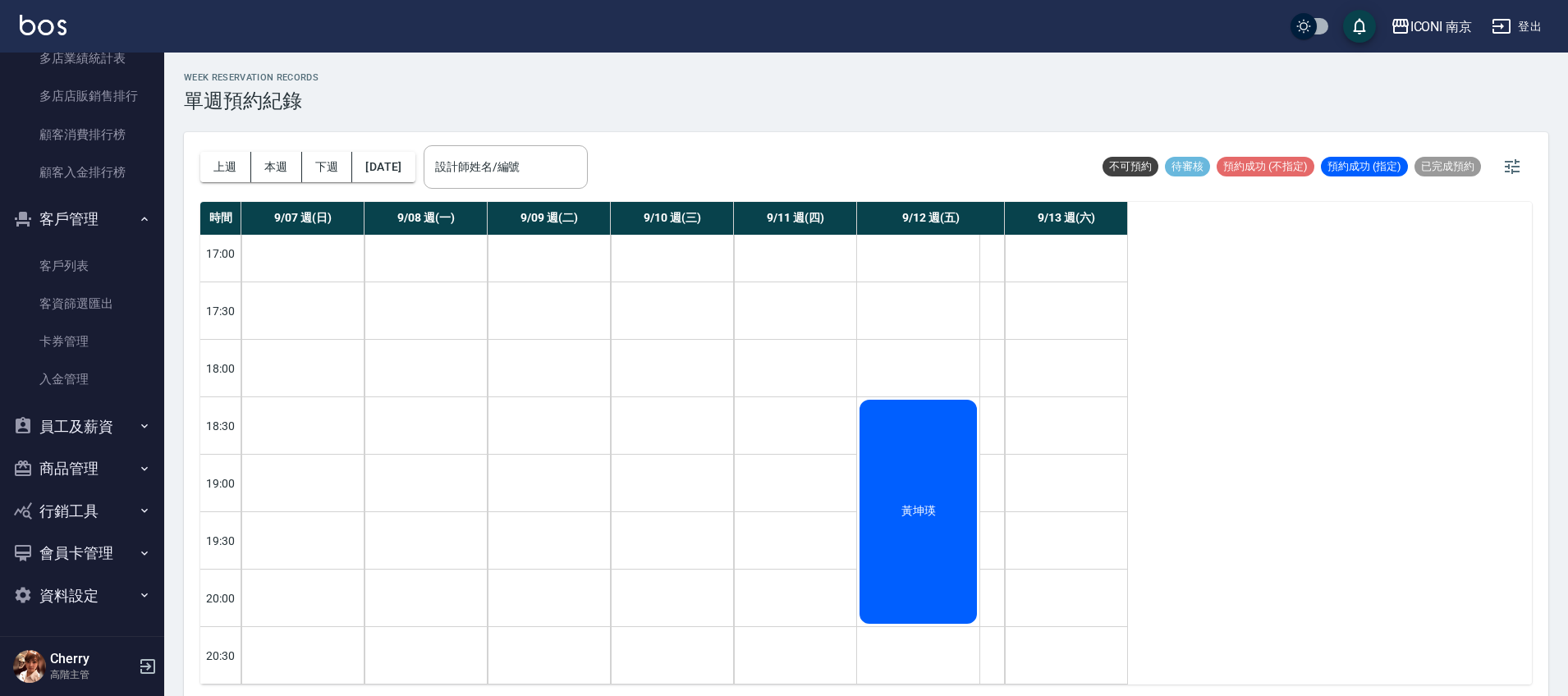
click at [101, 512] on button "行銷工具" at bounding box center [82, 511] width 151 height 43
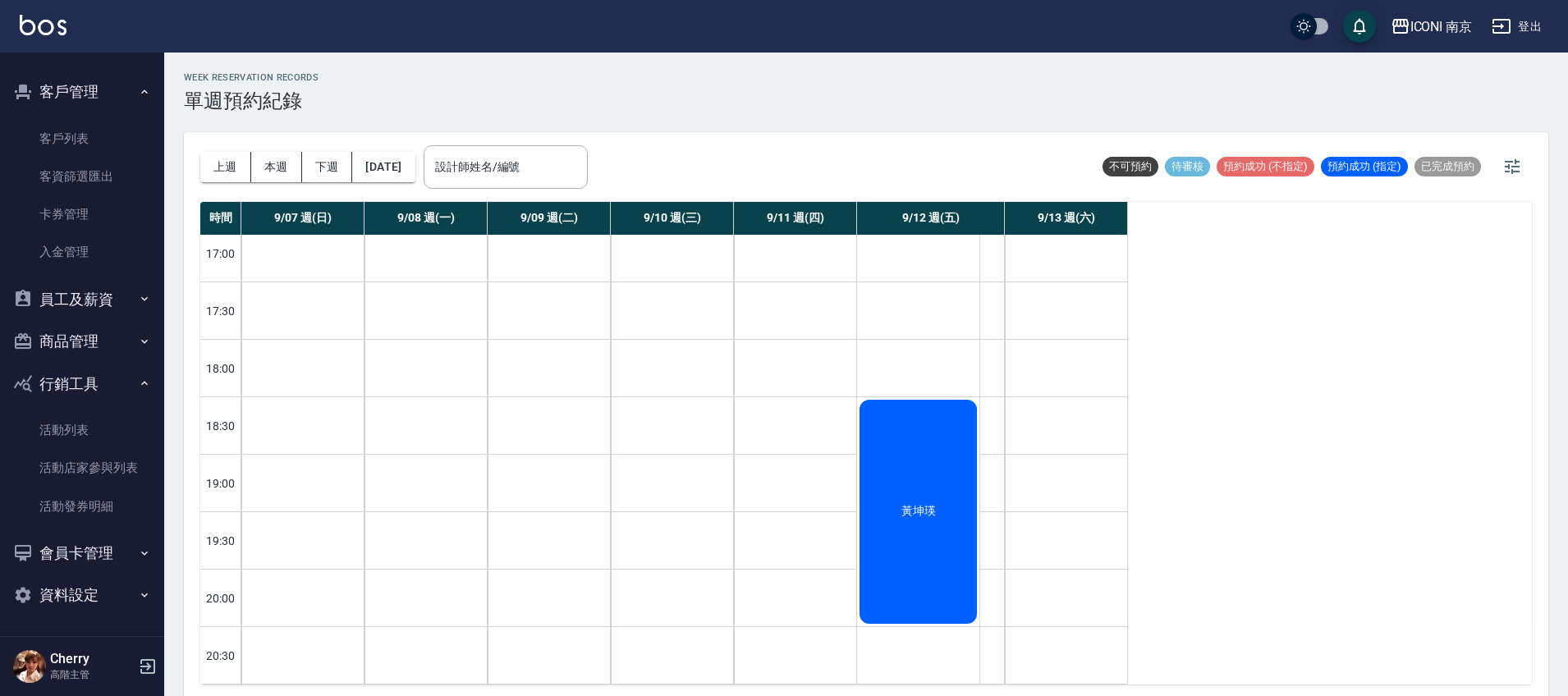
drag, startPoint x: 98, startPoint y: 385, endPoint x: 102, endPoint y: 401, distance: 16.5
click at [102, 385] on button "行銷工具" at bounding box center [82, 384] width 151 height 43
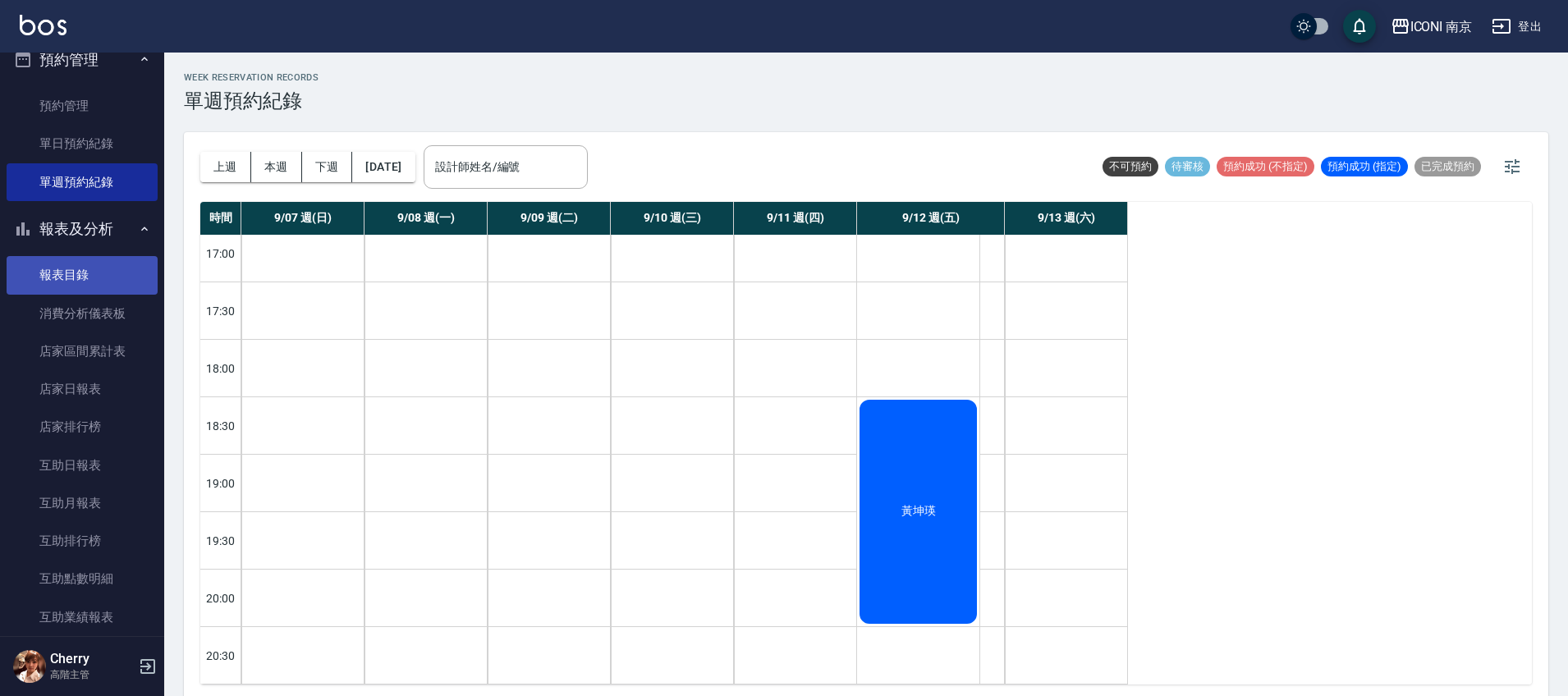
scroll to position [383, 0]
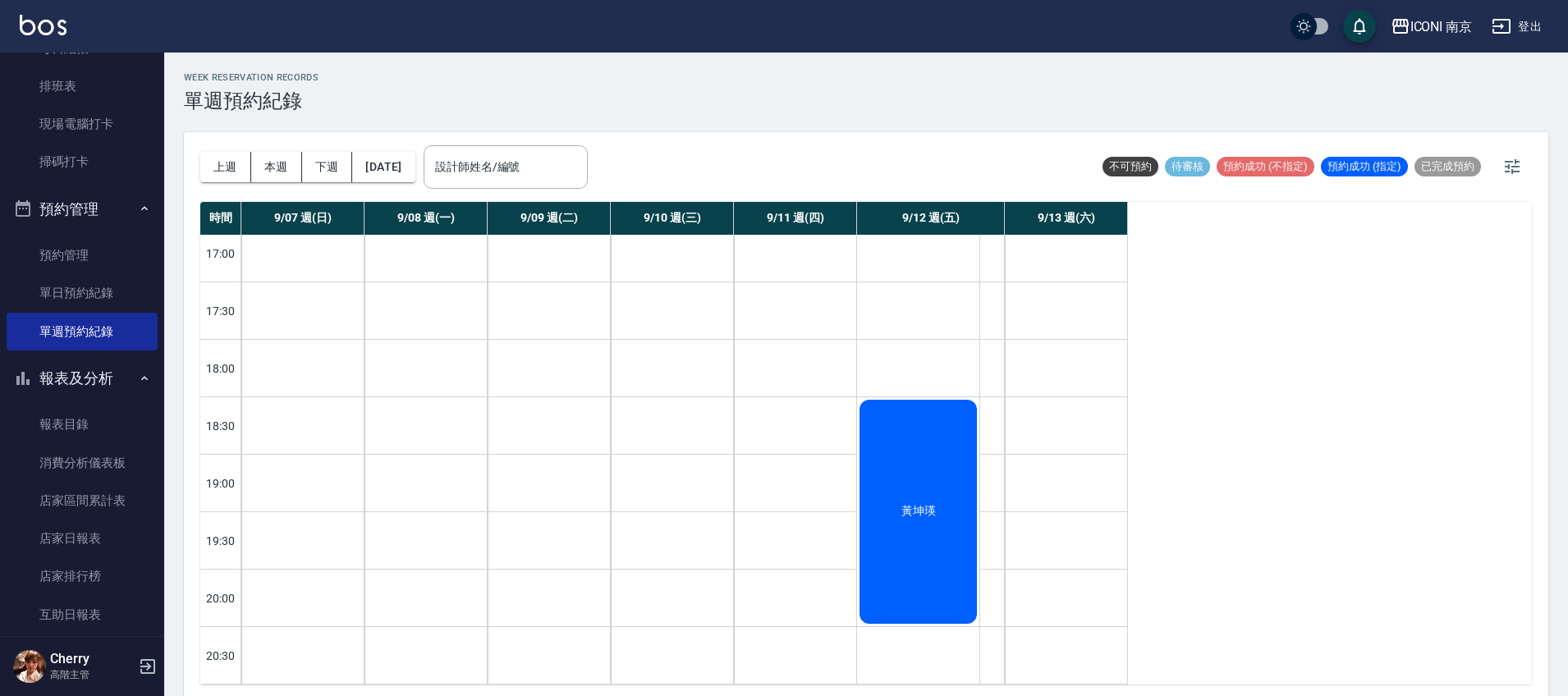
click at [81, 380] on button "報表及分析" at bounding box center [82, 378] width 151 height 43
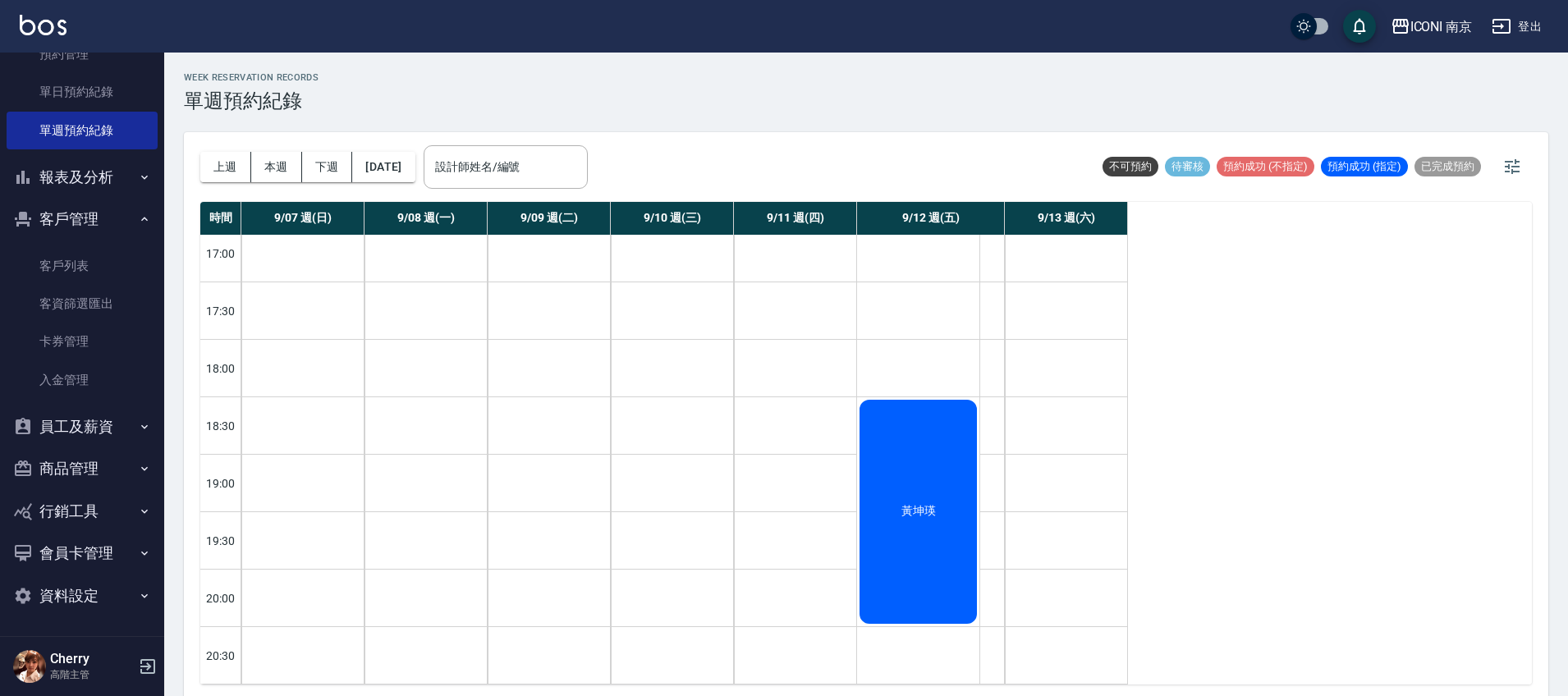
click at [94, 432] on button "員工及薪資" at bounding box center [82, 427] width 151 height 43
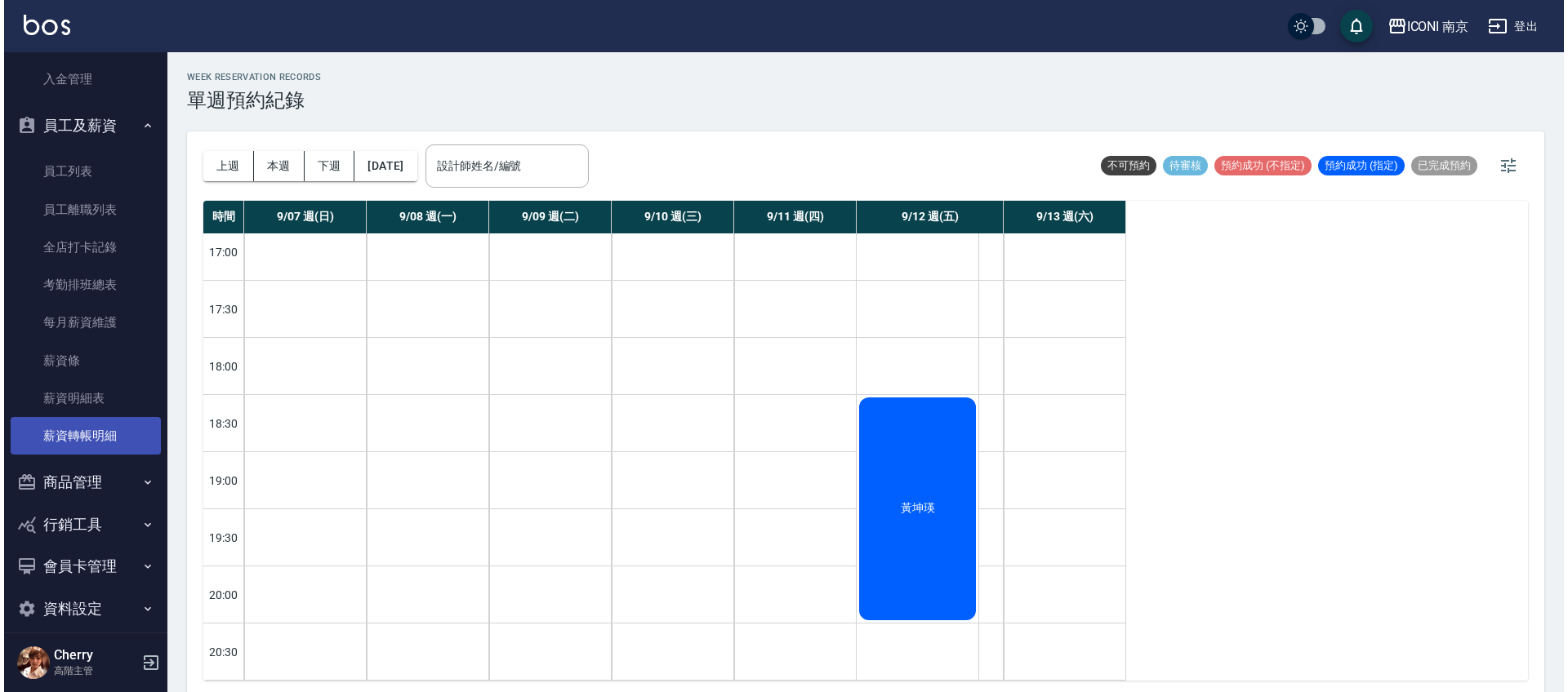
scroll to position [880, 0]
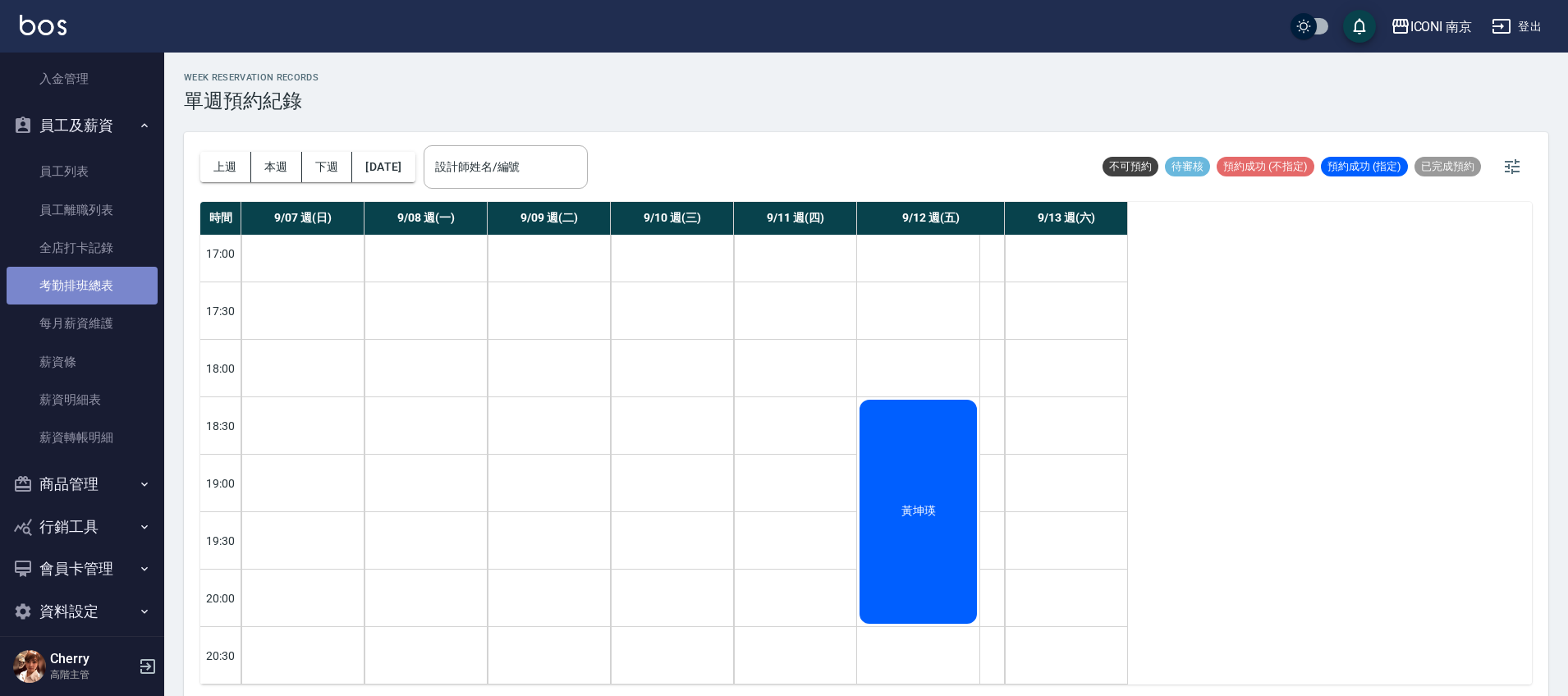
click at [95, 283] on link "考勤排班總表" at bounding box center [82, 285] width 151 height 38
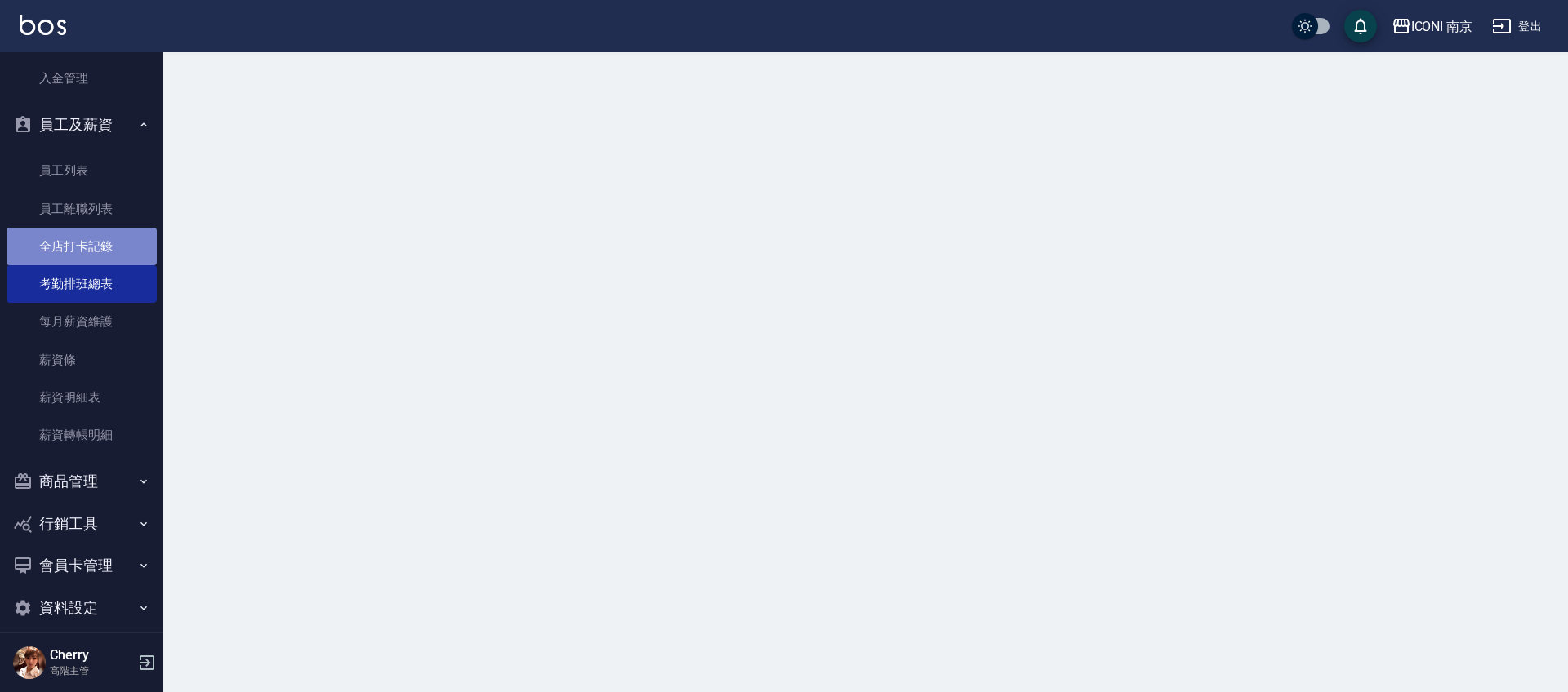
click at [95, 250] on link "全店打卡記錄" at bounding box center [81, 246] width 150 height 38
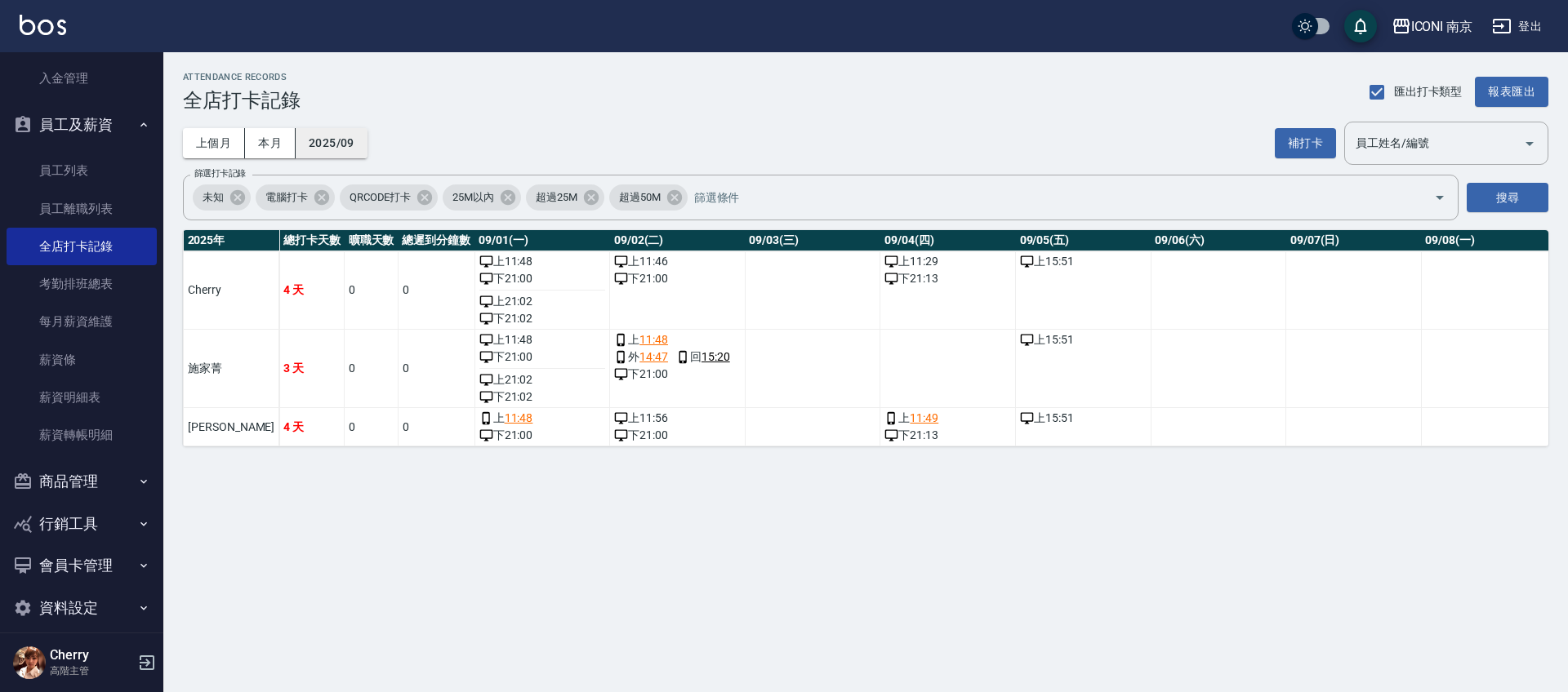
click at [325, 139] on button "2025/09" at bounding box center [332, 143] width 72 height 30
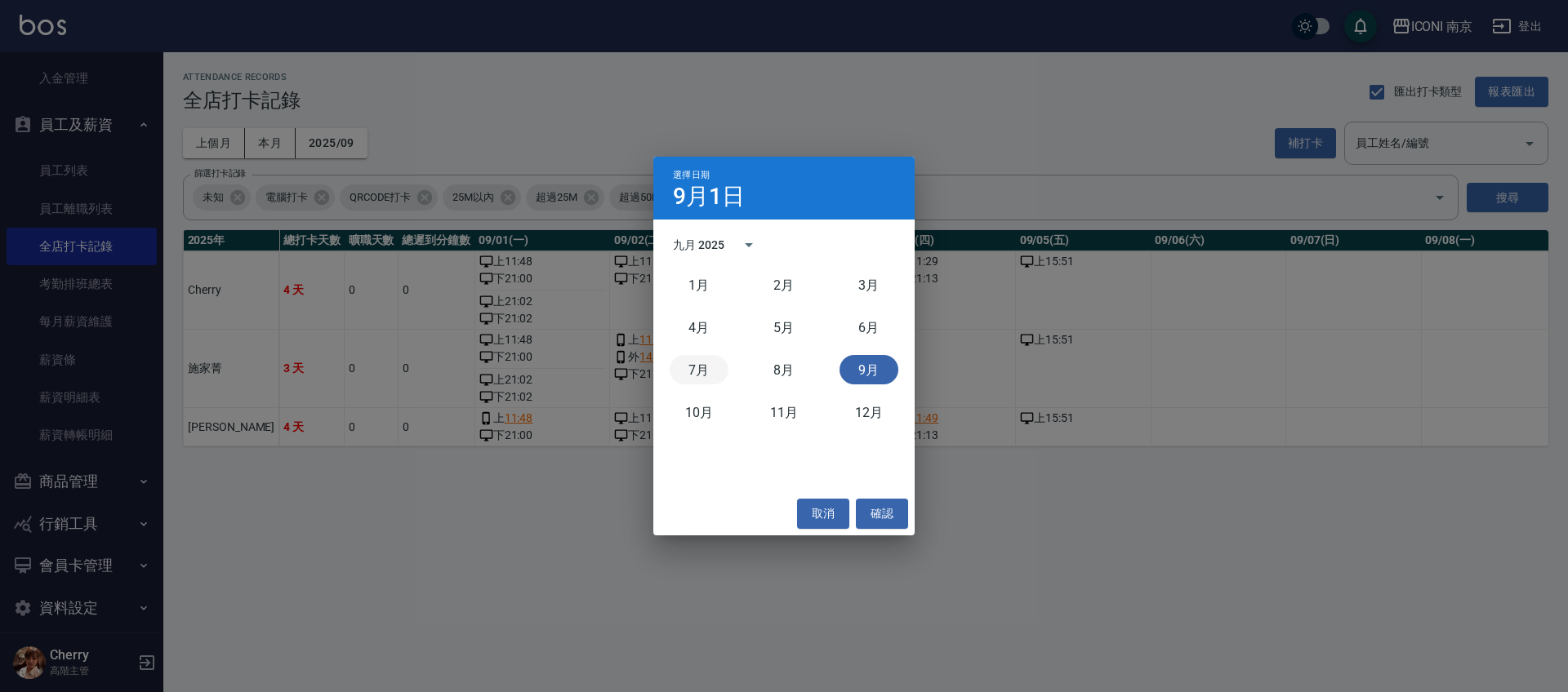
click at [703, 374] on button "7月" at bounding box center [699, 369] width 59 height 29
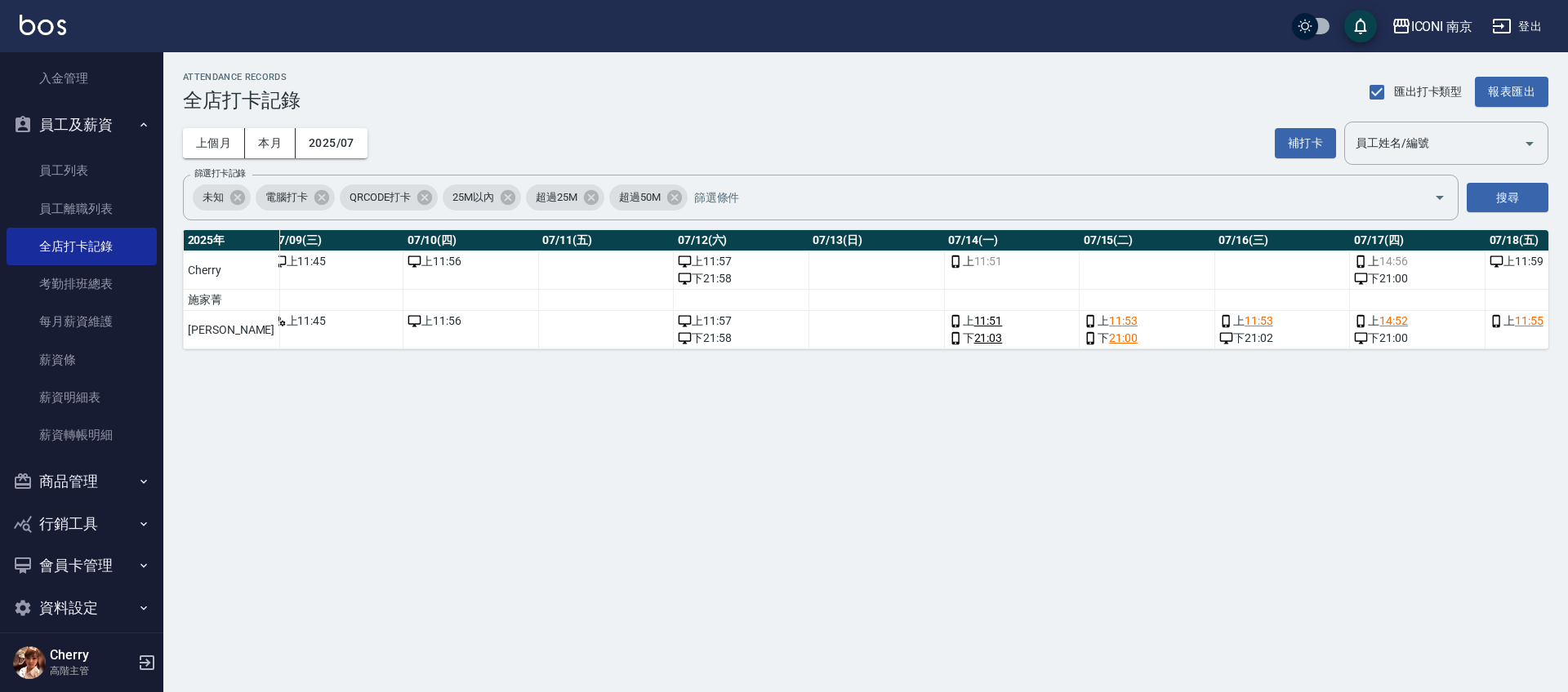
scroll to position [0, 1305]
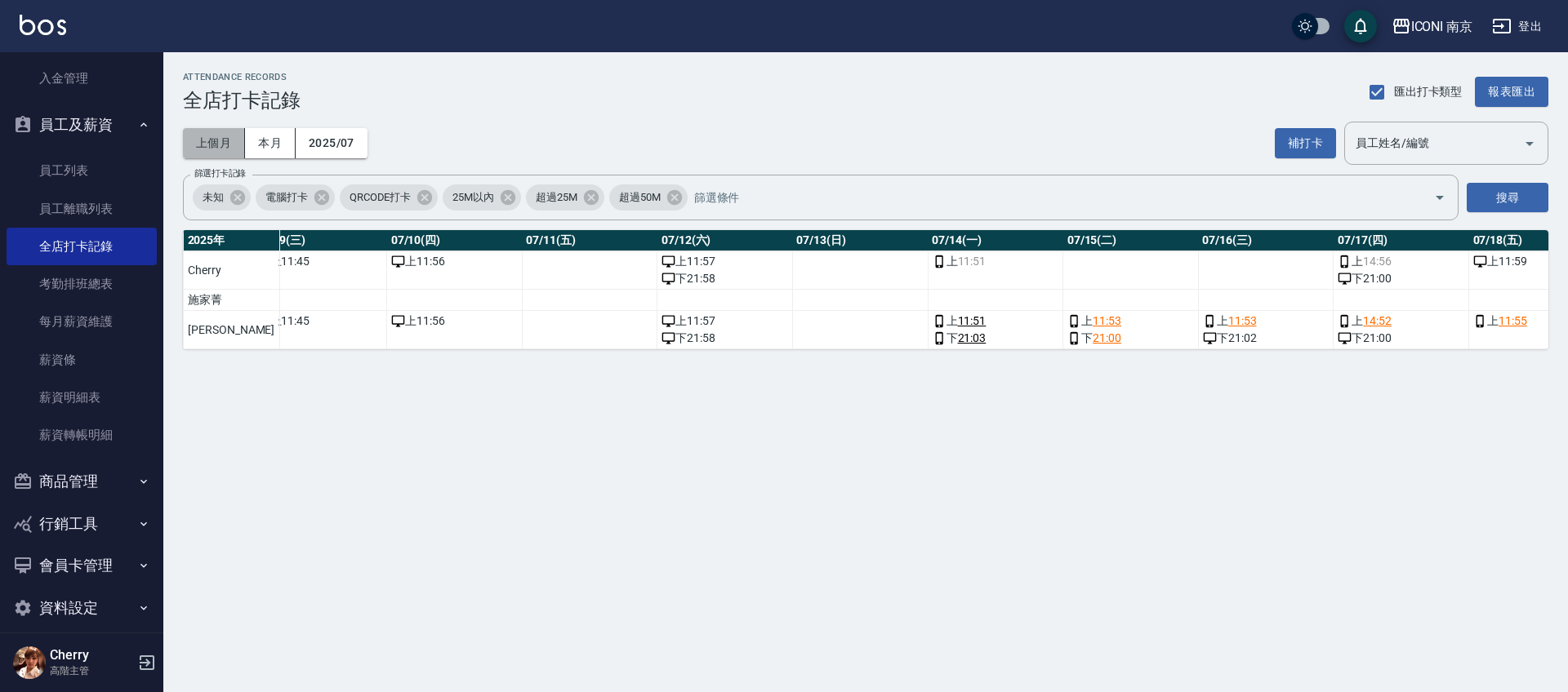
click at [217, 147] on button "上個月" at bounding box center [214, 143] width 62 height 30
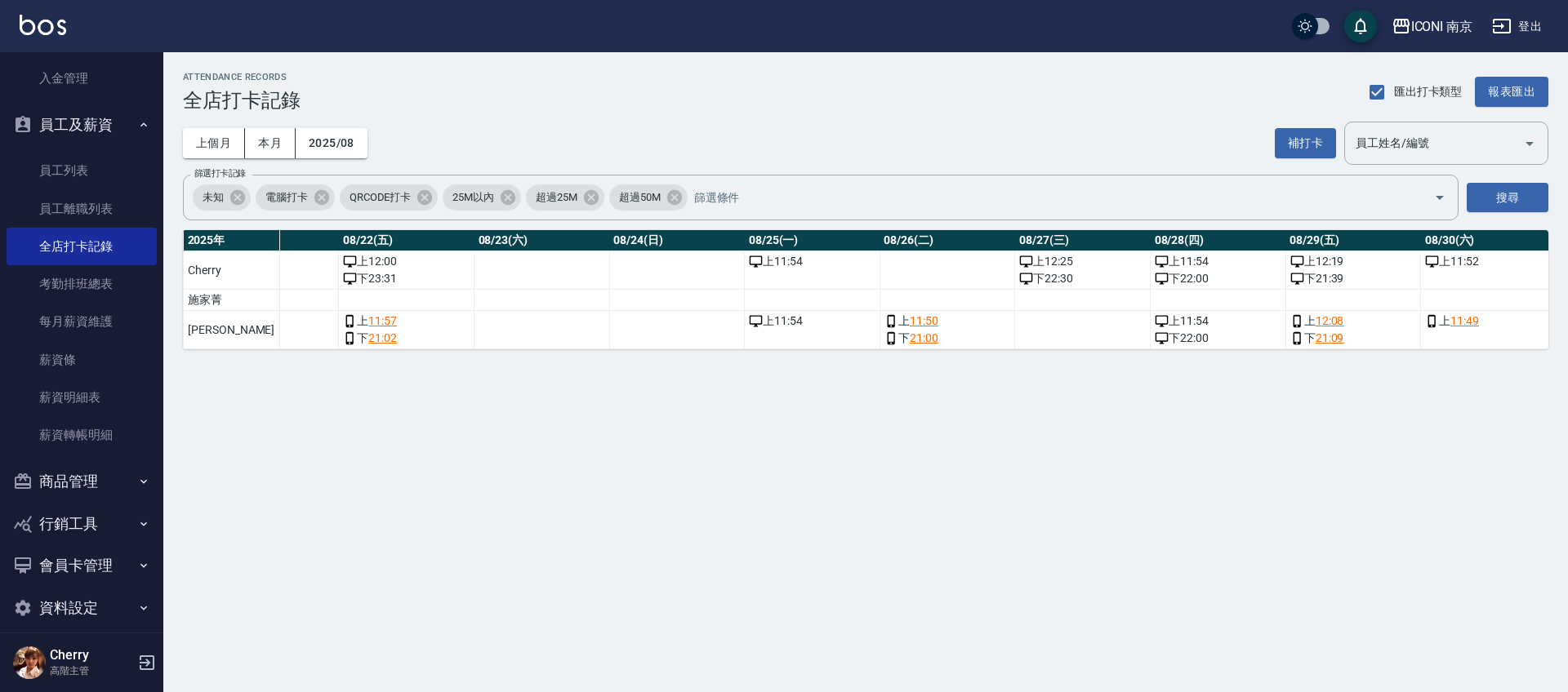
scroll to position [0, 3069]
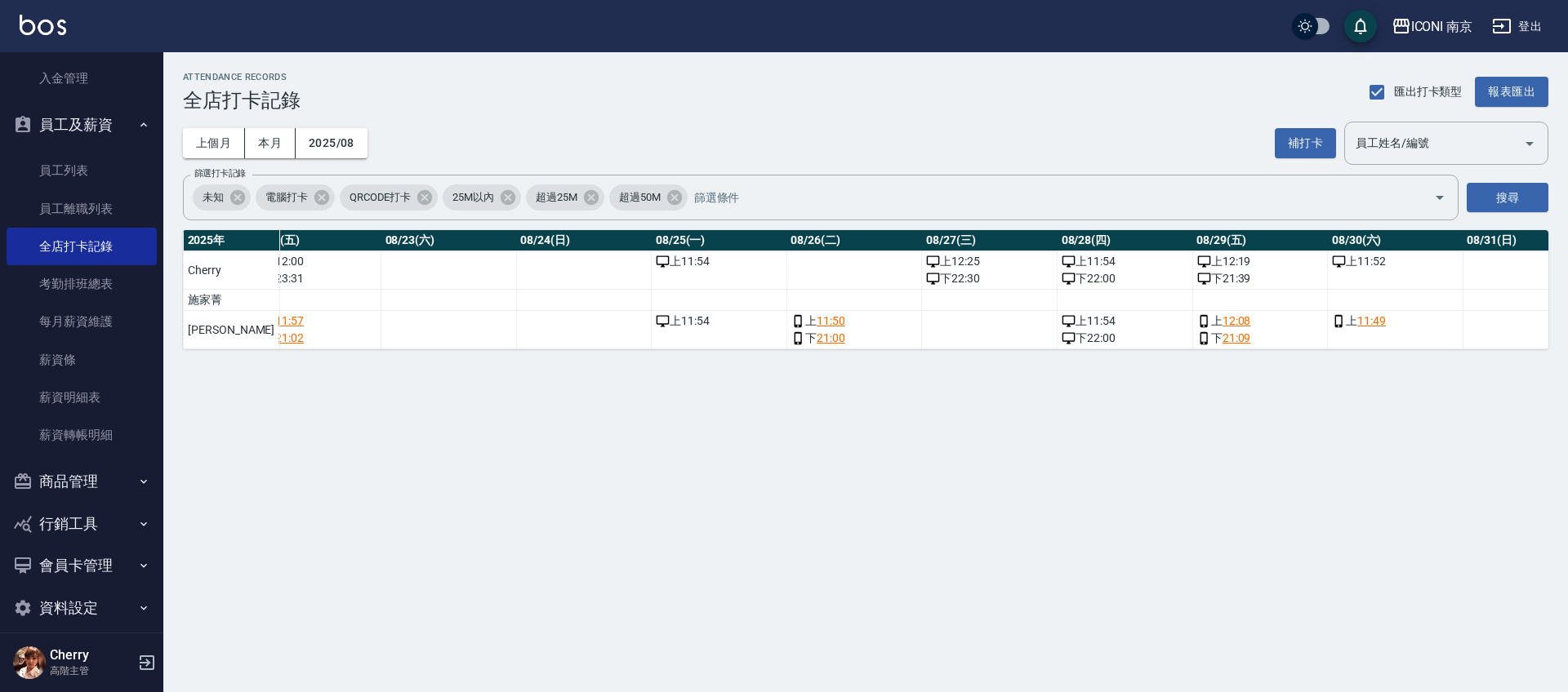
click at [1257, 411] on div "ATTENDANCE RECORDS 全店打卡記錄 匯出打卡類型 報表匯出 上個月 本月 2025/08 補打卡 員工姓名/編號 員工姓名/編號 篩選打卡記錄…" at bounding box center [784, 346] width 1568 height 692
click at [1180, 420] on div "ATTENDANCE RECORDS 全店打卡記錄 匯出打卡類型 報表匯出 上個月 本月 2025/08 補打卡 員工姓名/編號 員工姓名/編號 篩選打卡記錄…" at bounding box center [784, 346] width 1568 height 692
click at [1051, 431] on div "ATTENDANCE RECORDS 全店打卡記錄 匯出打卡類型 報表匯出 上個月 本月 2025/08 補打卡 員工姓名/編號 員工姓名/編號 篩選打卡記錄…" at bounding box center [784, 346] width 1568 height 692
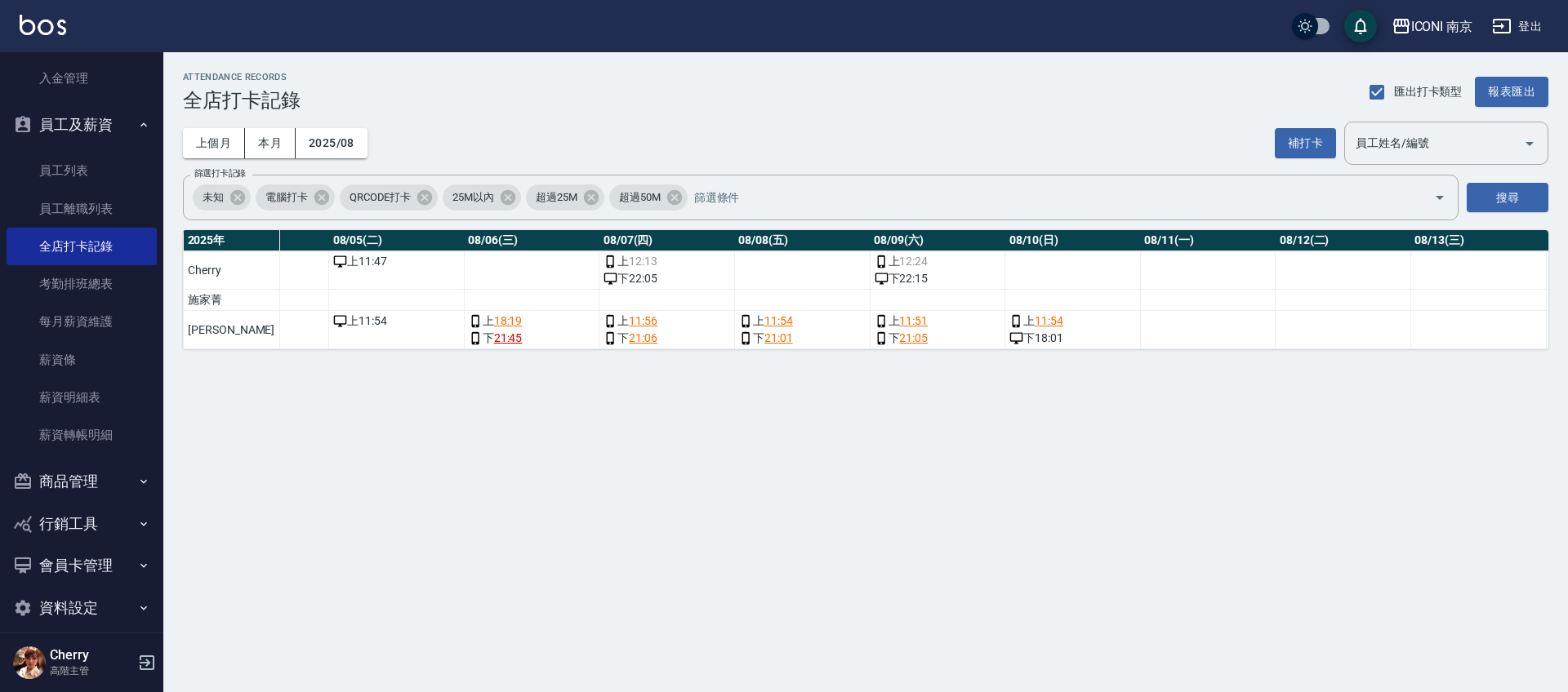
scroll to position [0, 697]
